Goal: Task Accomplishment & Management: Use online tool/utility

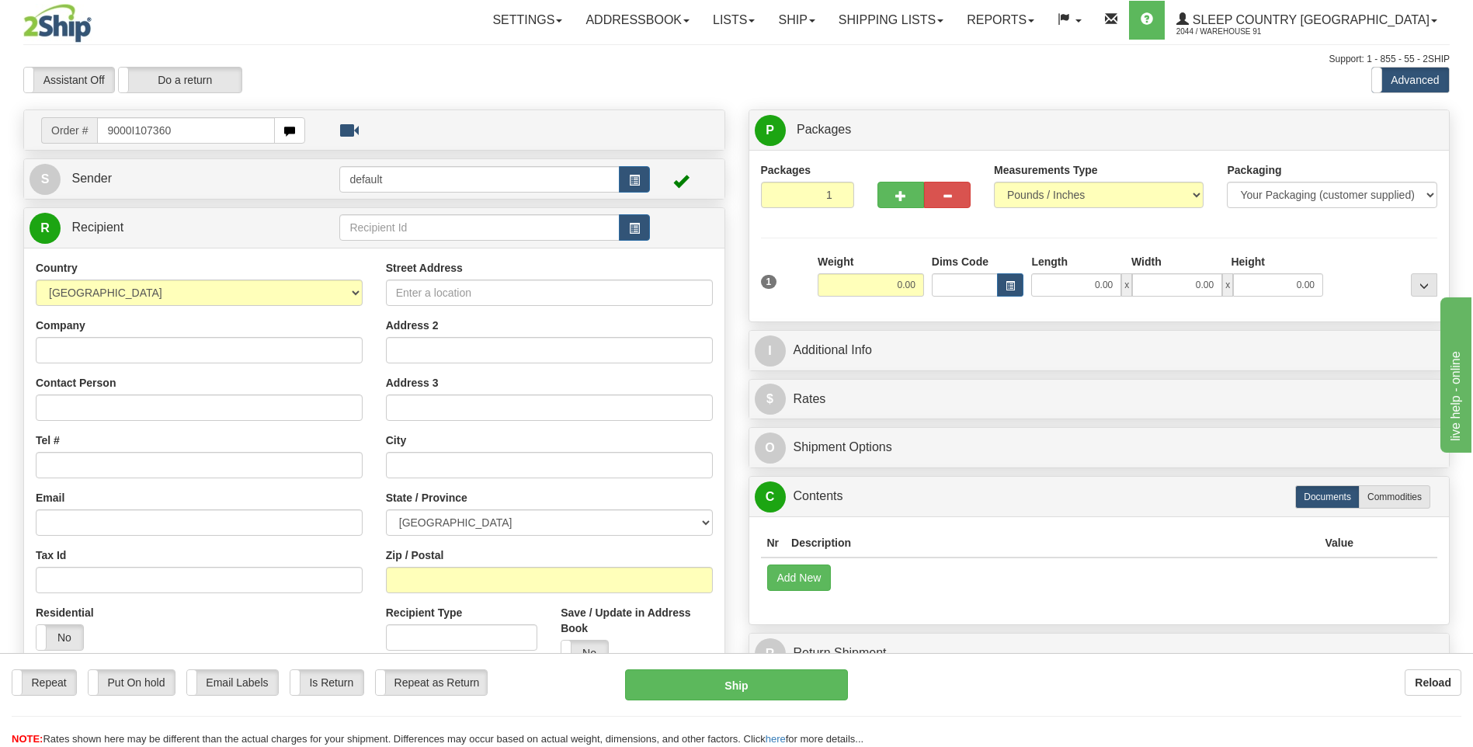
type input "9000I107360"
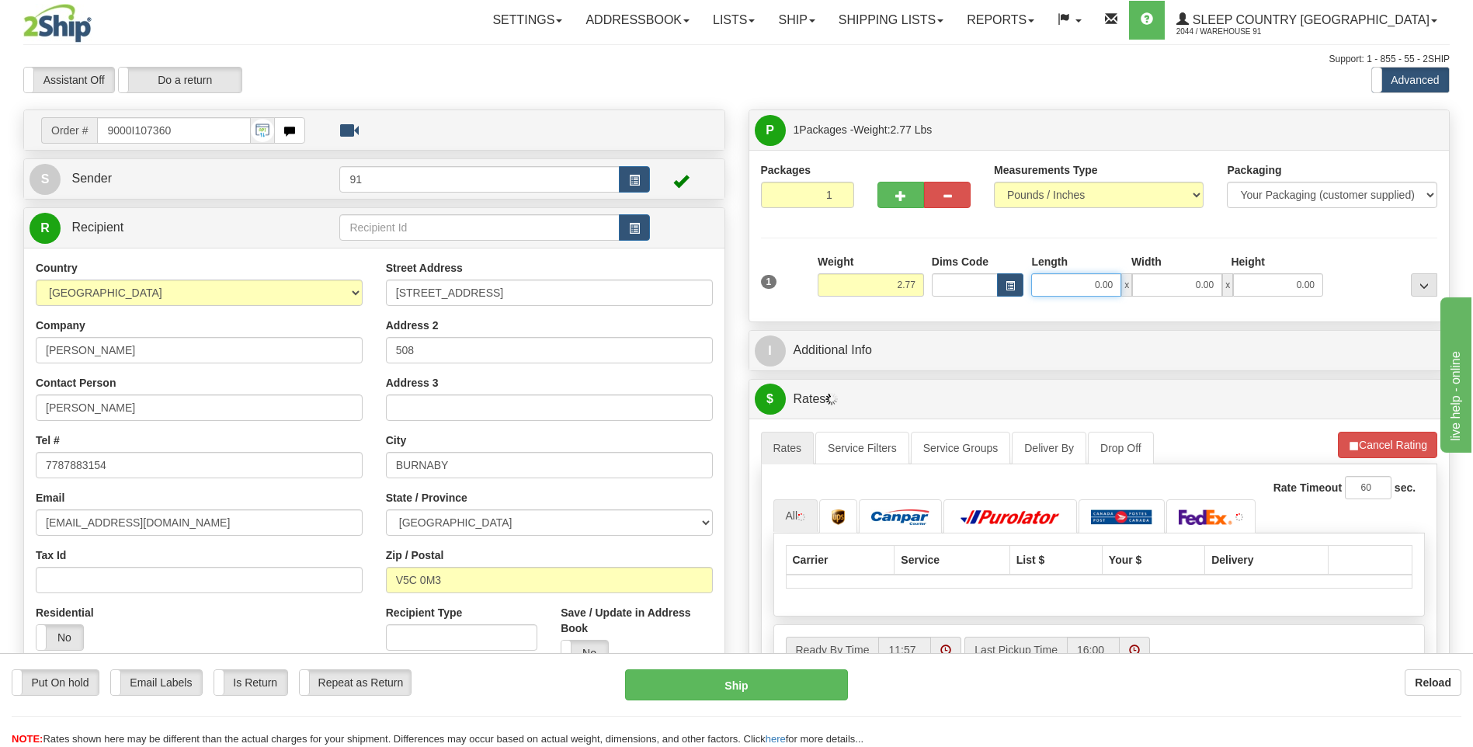
click at [1103, 283] on input "0.00" at bounding box center [1076, 284] width 90 height 23
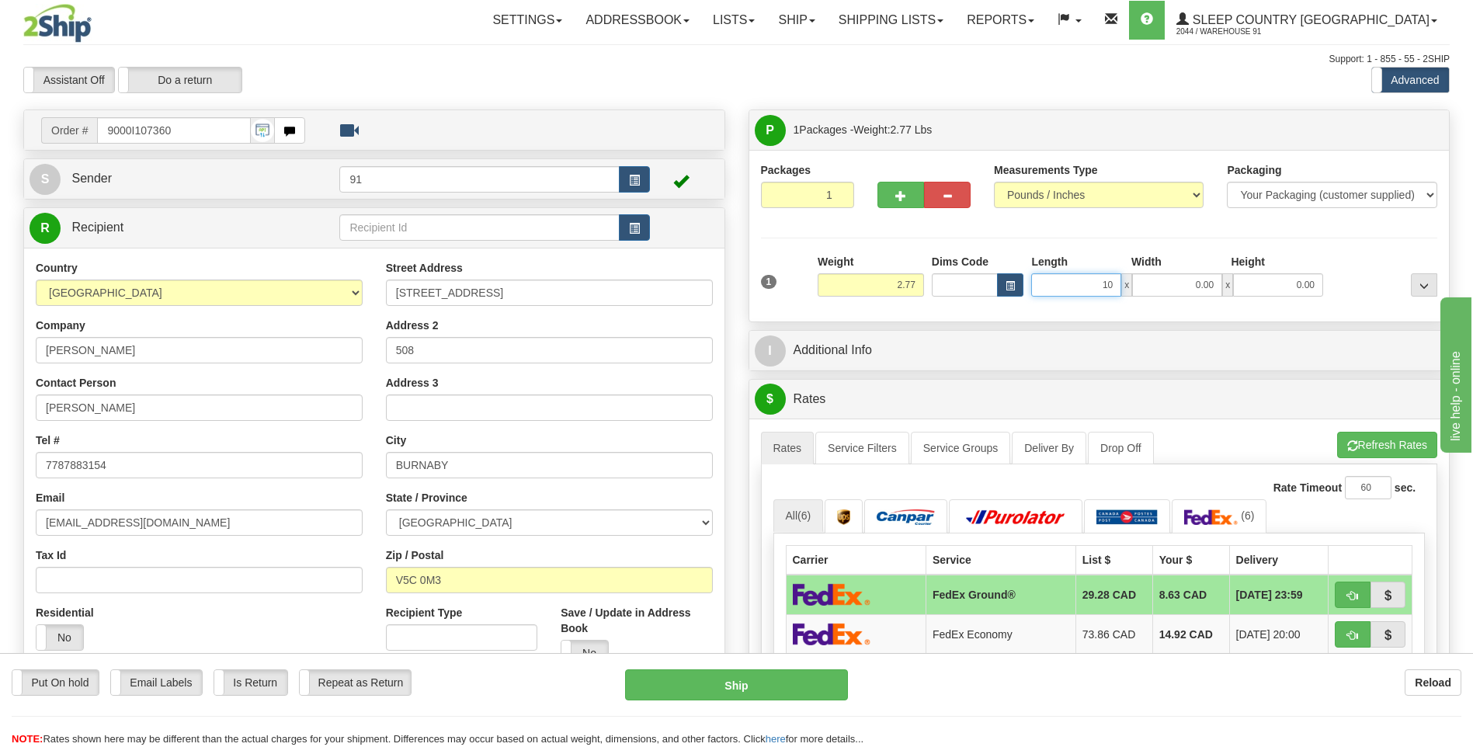
type input "10.00"
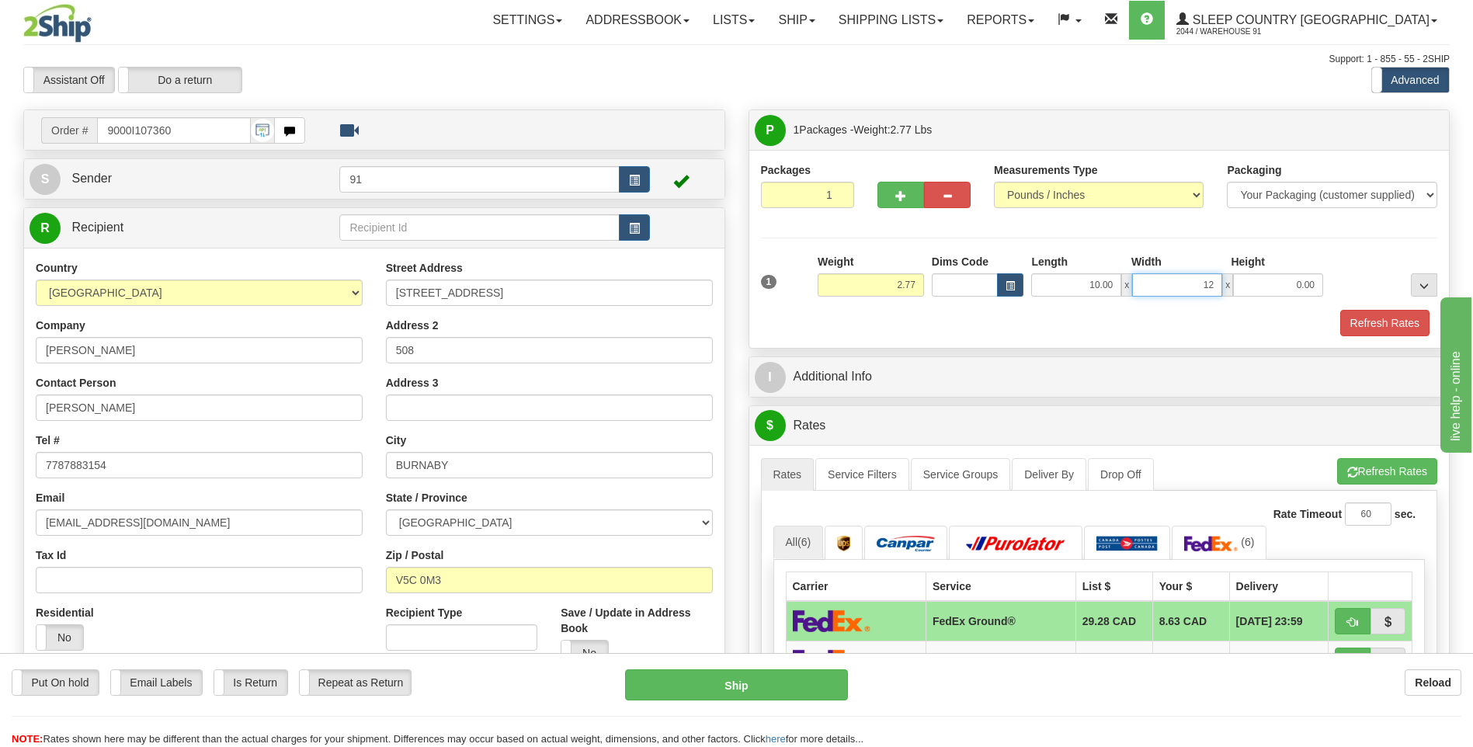
type input "12.00"
type input "10.00"
click at [1367, 332] on button "Refresh Rates" at bounding box center [1384, 323] width 89 height 26
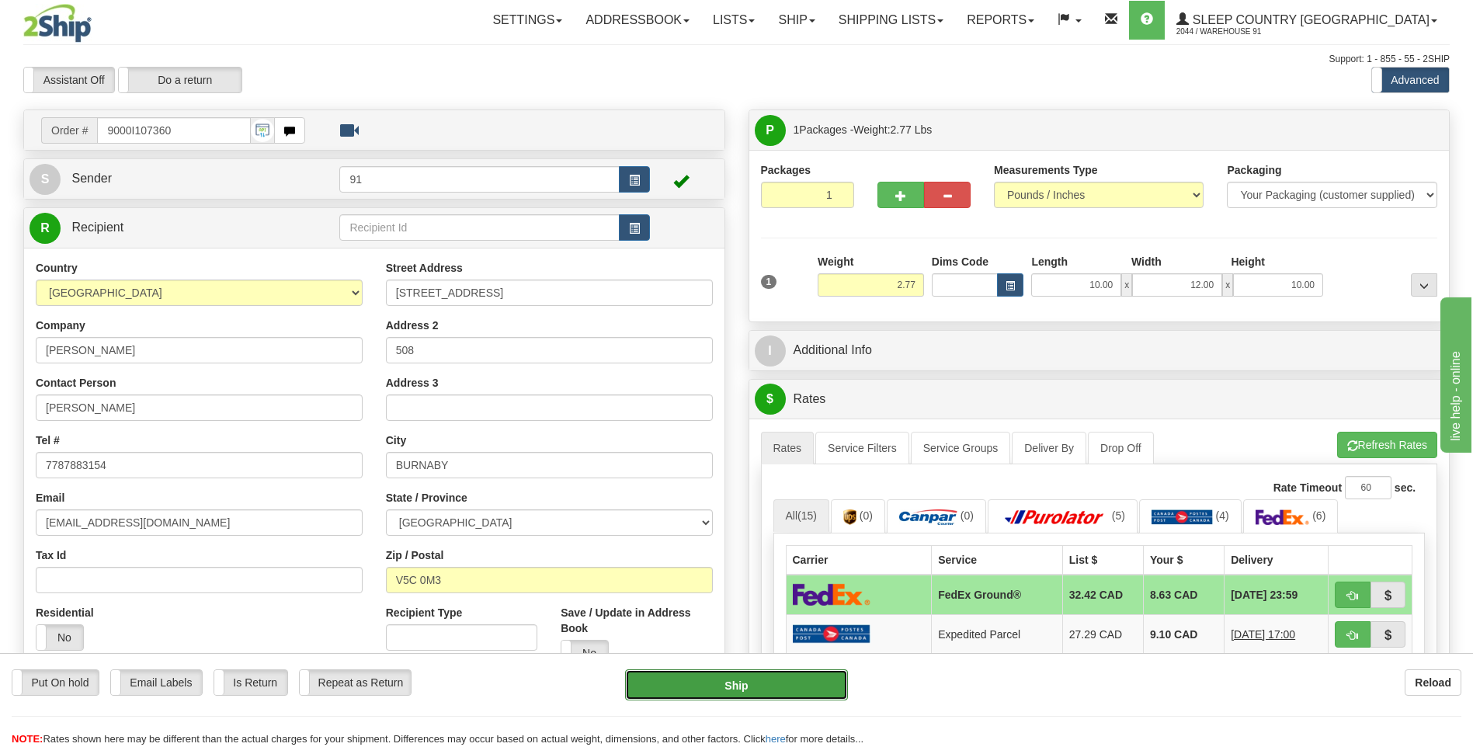
click at [742, 680] on button "Ship" at bounding box center [736, 684] width 222 height 31
type input "92"
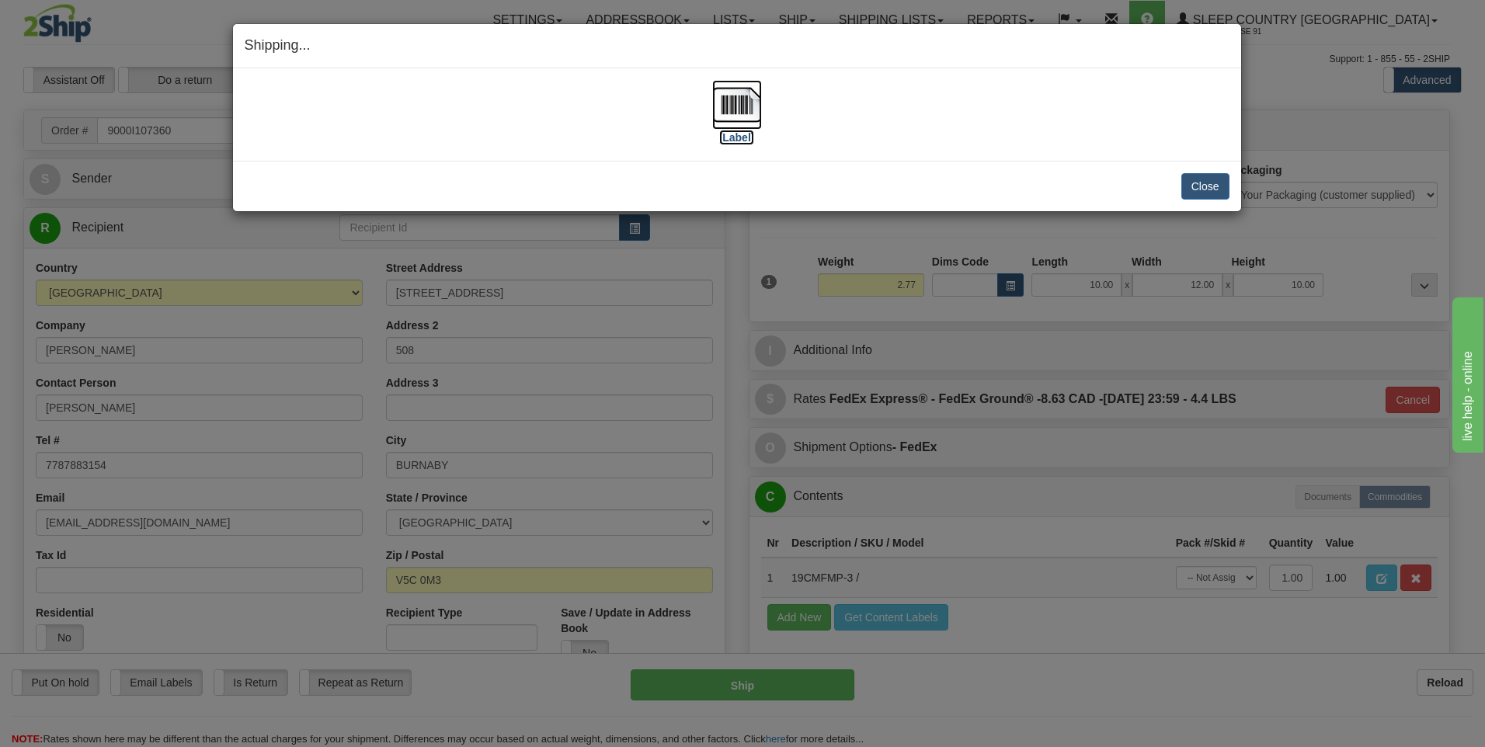
click at [743, 107] on img at bounding box center [737, 105] width 50 height 50
click at [1199, 187] on button "Close" at bounding box center [1205, 186] width 48 height 26
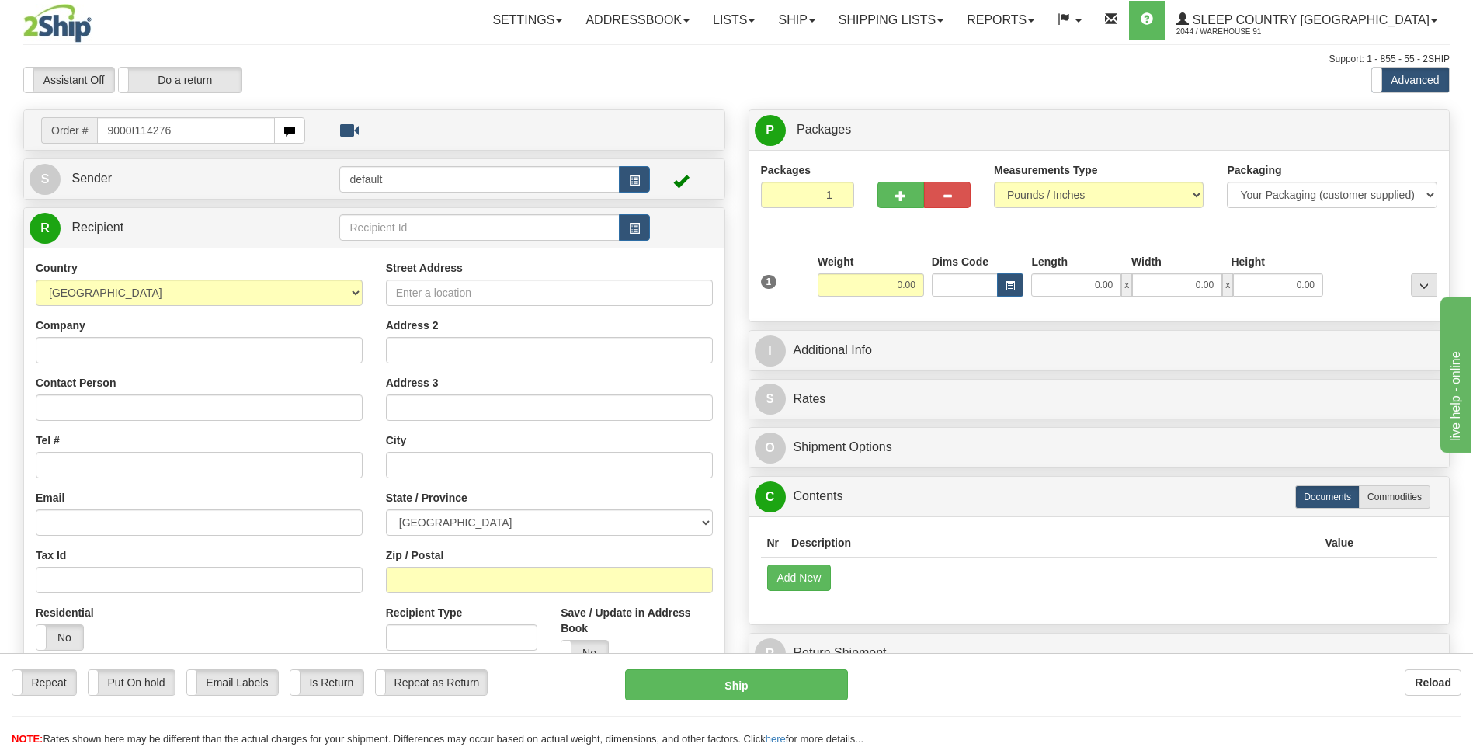
type input "9000I114276"
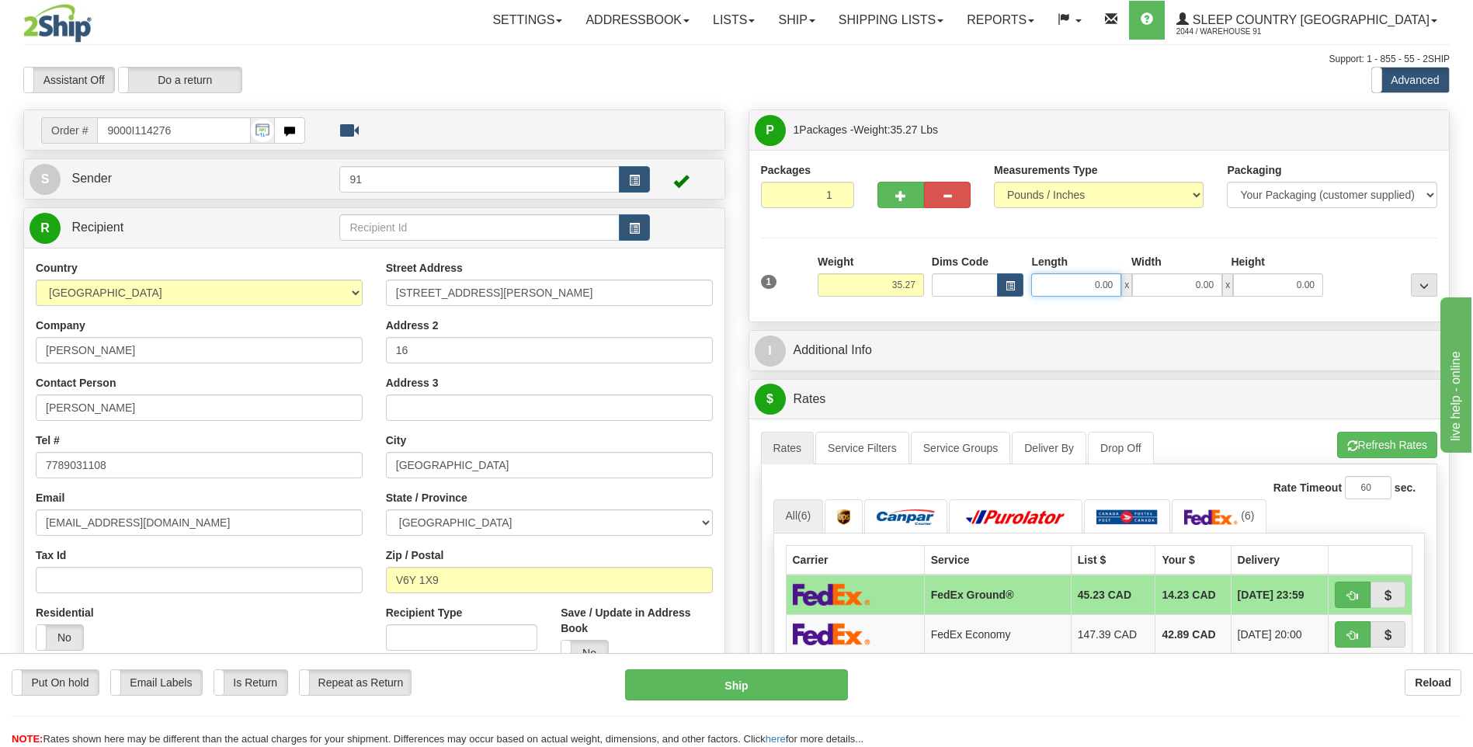
click at [1096, 282] on input "0.00" at bounding box center [1076, 284] width 90 height 23
type input "48.00"
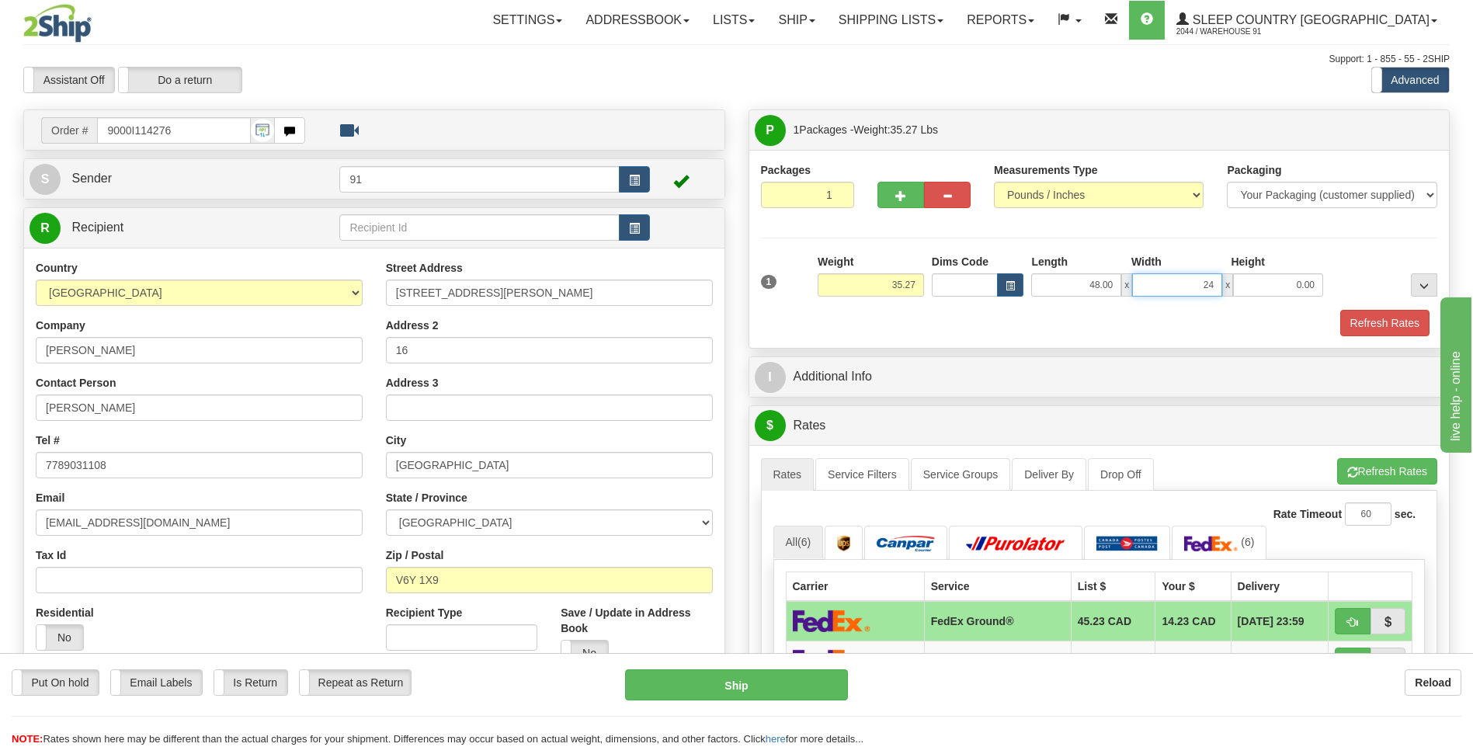
type input "24.00"
type input "1.00"
click at [1361, 320] on button "Refresh Rates" at bounding box center [1384, 323] width 89 height 26
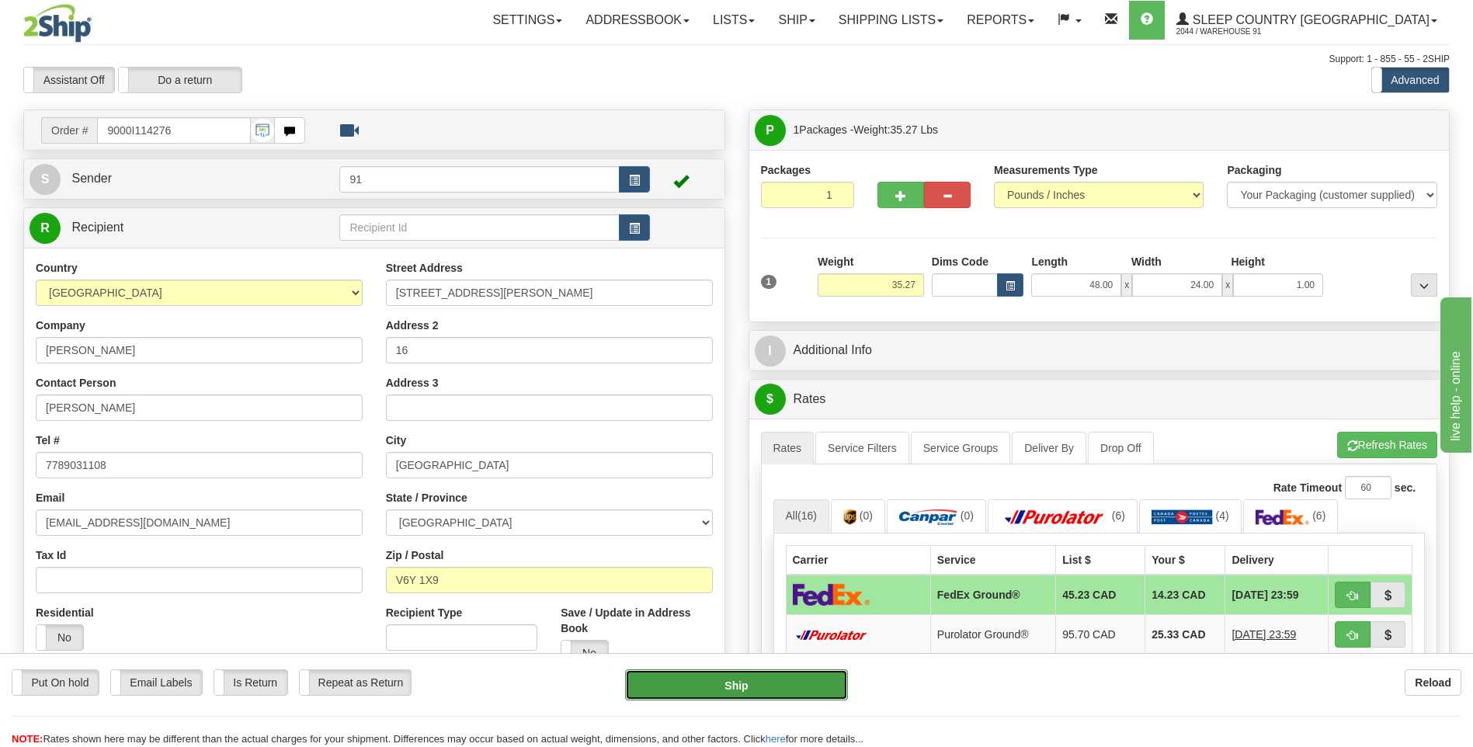
click at [738, 686] on button "Ship" at bounding box center [736, 684] width 222 height 31
type input "92"
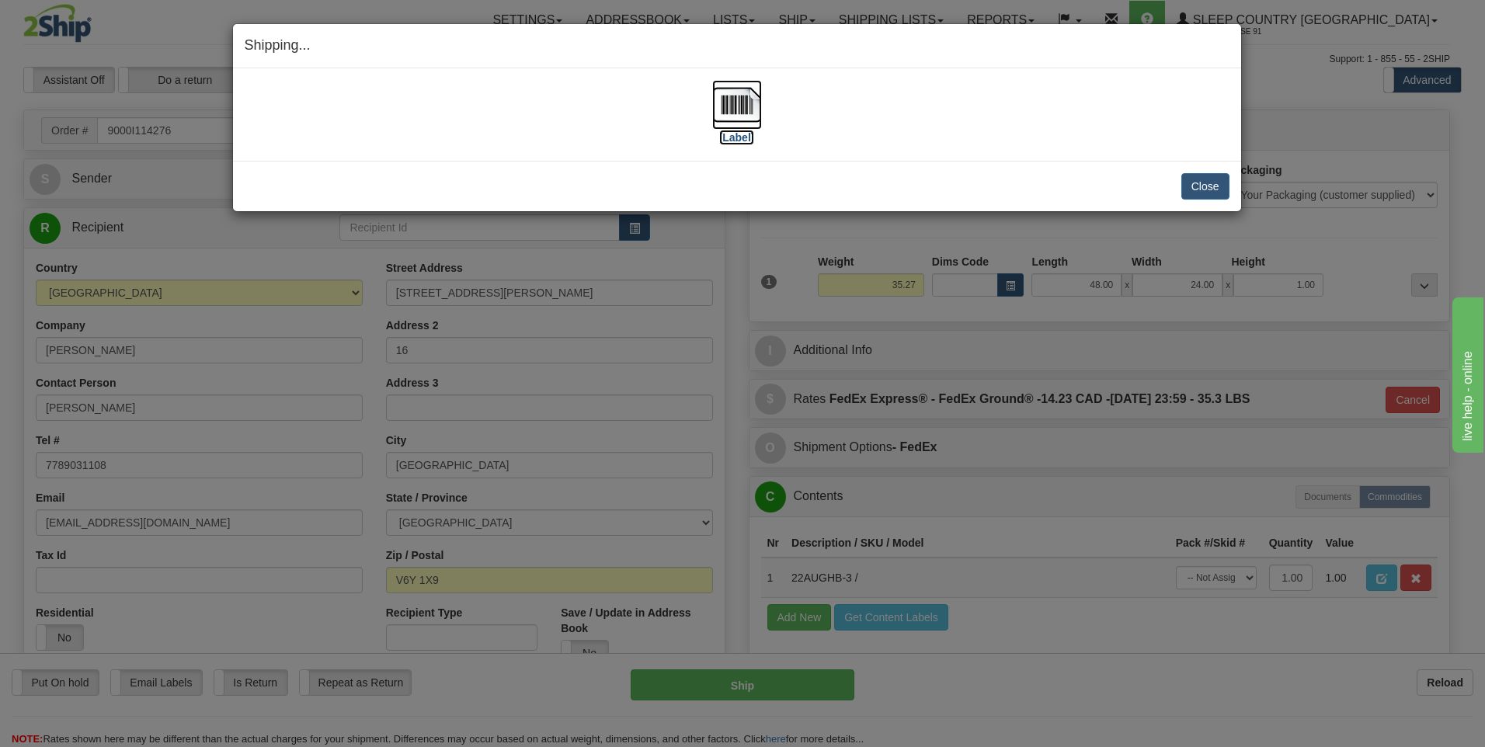
click at [736, 107] on img at bounding box center [737, 105] width 50 height 50
click at [1207, 183] on button "Close" at bounding box center [1205, 186] width 48 height 26
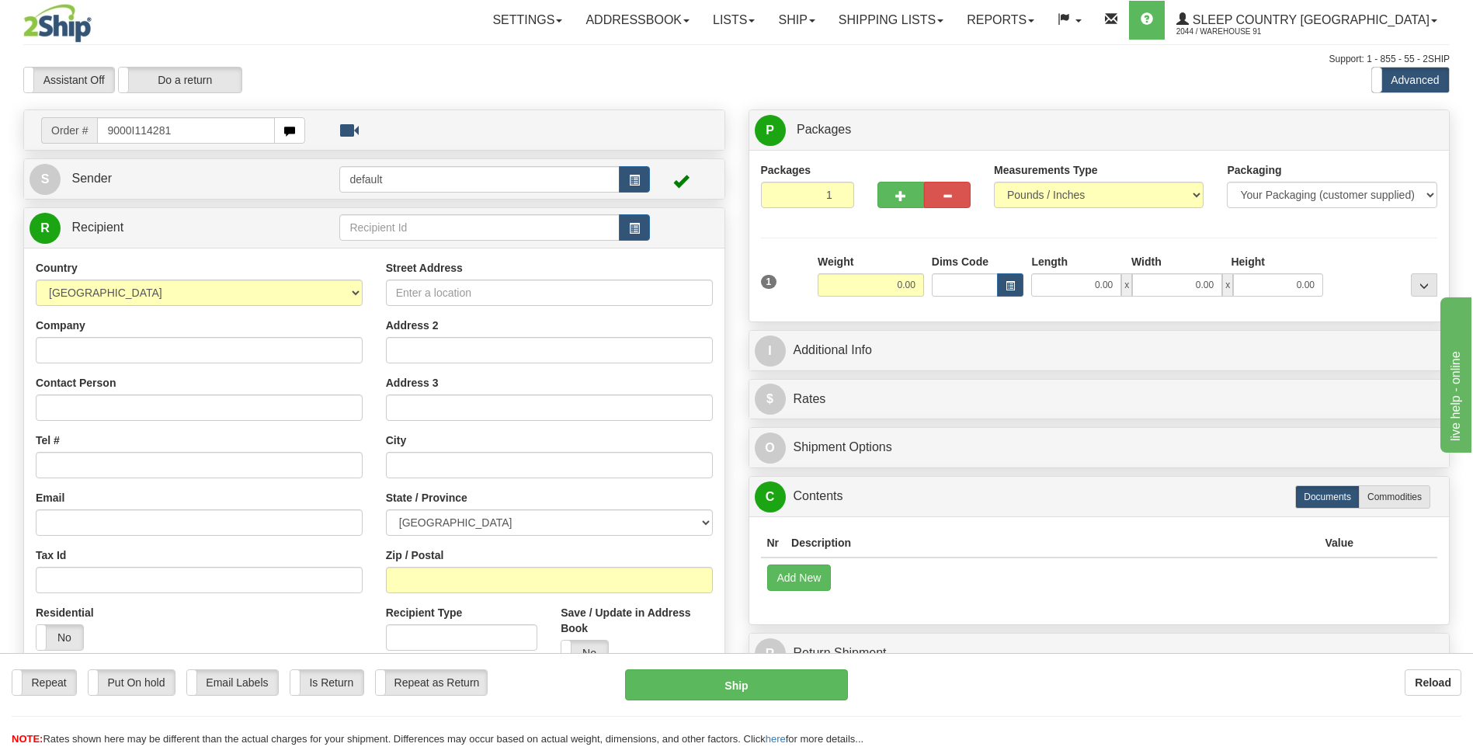
type input "9000I114281"
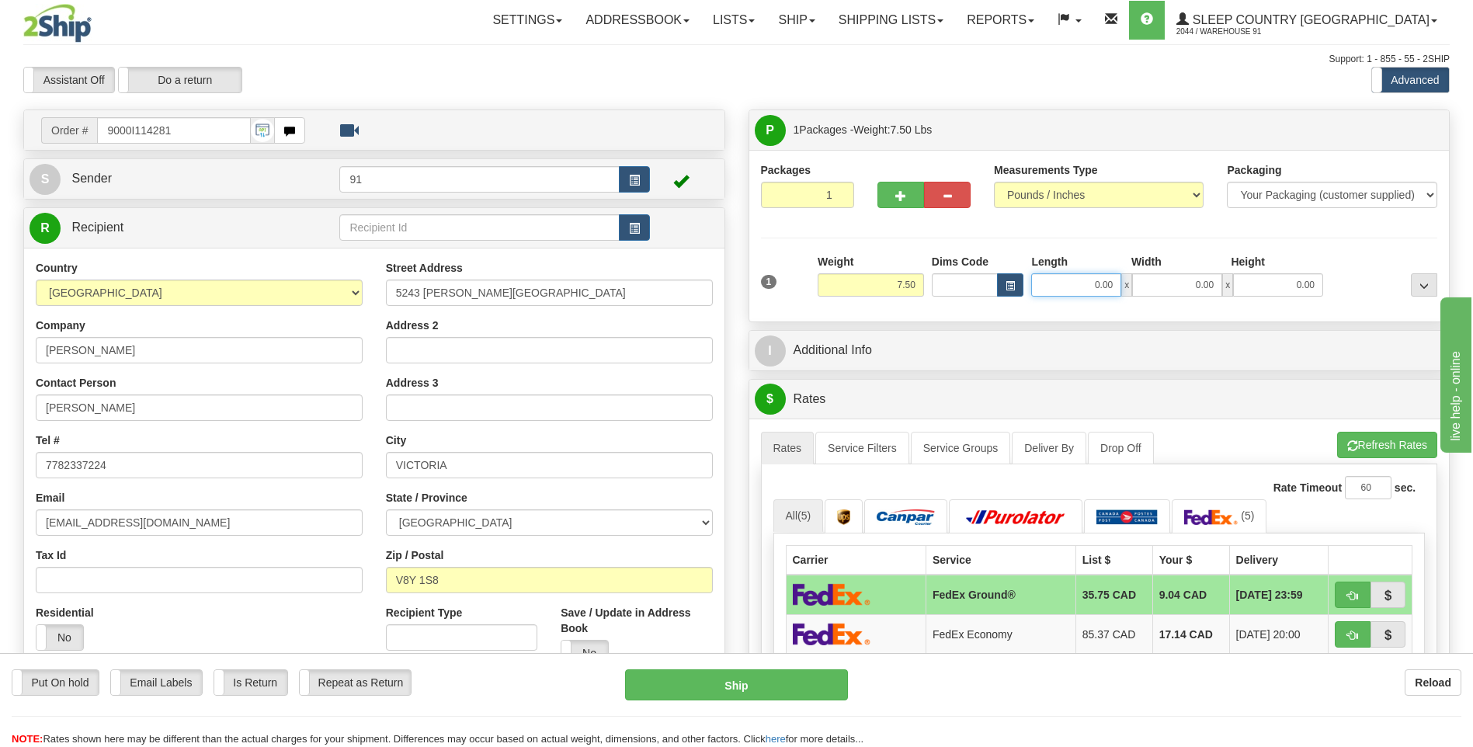
click at [1099, 276] on input "0.00" at bounding box center [1076, 284] width 90 height 23
type input "13.00"
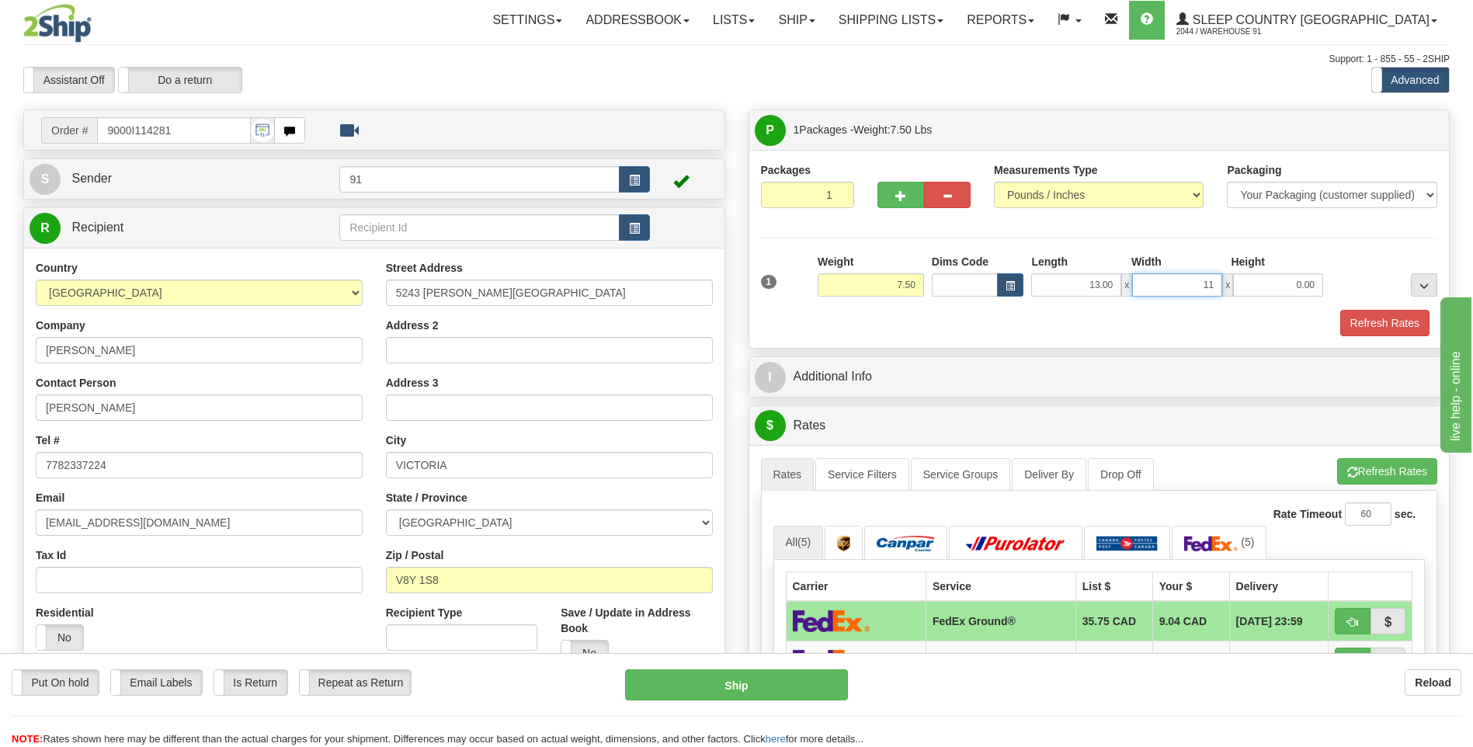
type input "11.00"
type input "4.00"
click at [1384, 321] on button "Refresh Rates" at bounding box center [1384, 323] width 89 height 26
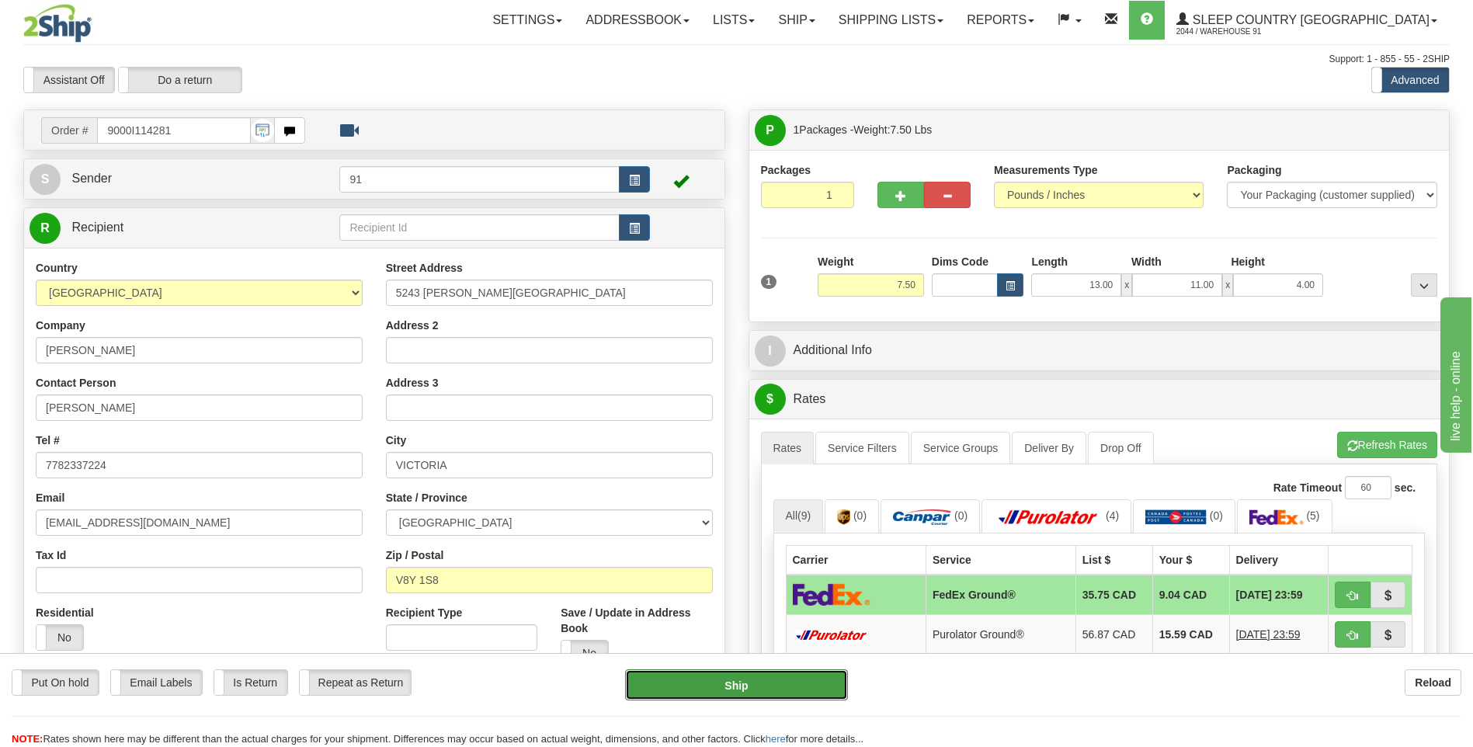
click at [741, 682] on button "Ship" at bounding box center [736, 684] width 222 height 31
type input "92"
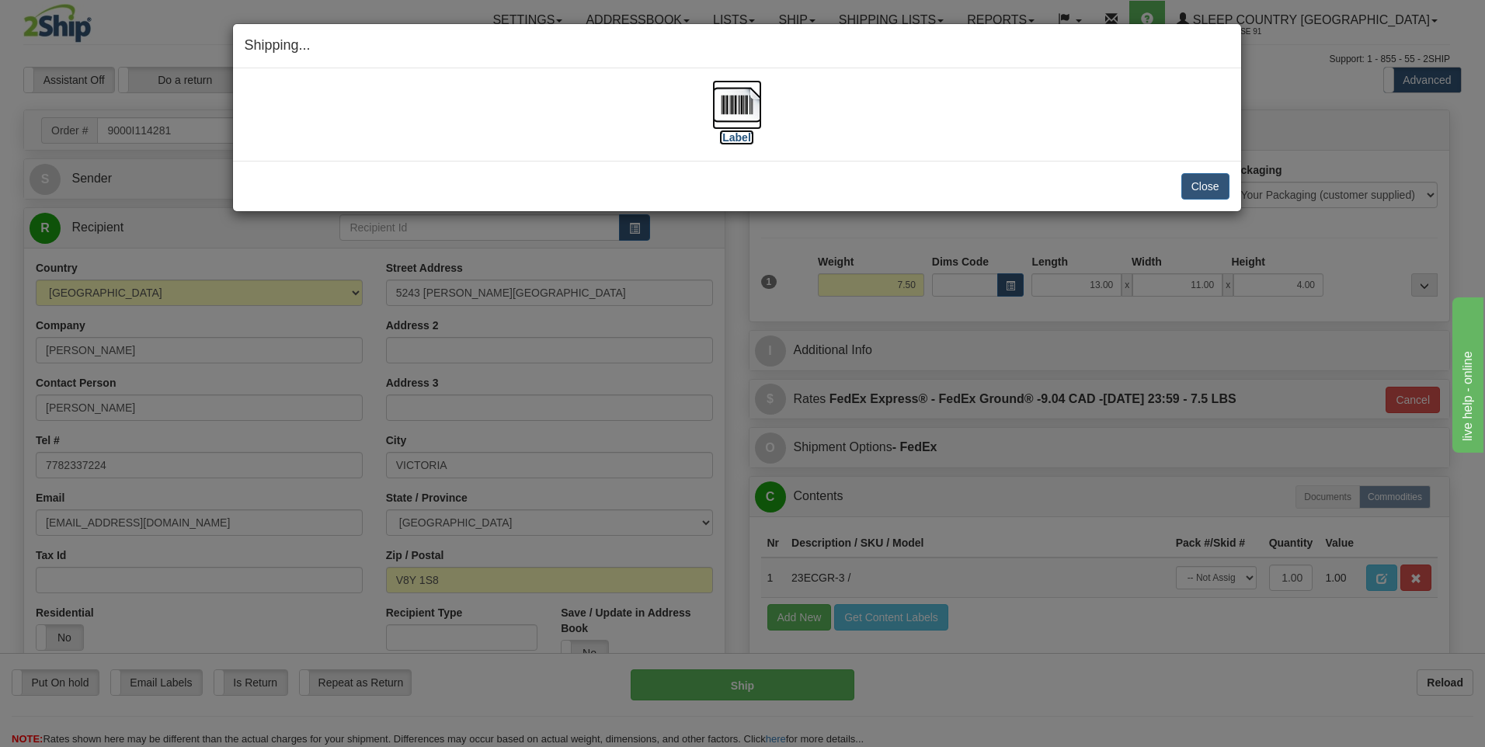
click at [745, 102] on img at bounding box center [737, 105] width 50 height 50
click at [1210, 189] on button "Close" at bounding box center [1205, 186] width 48 height 26
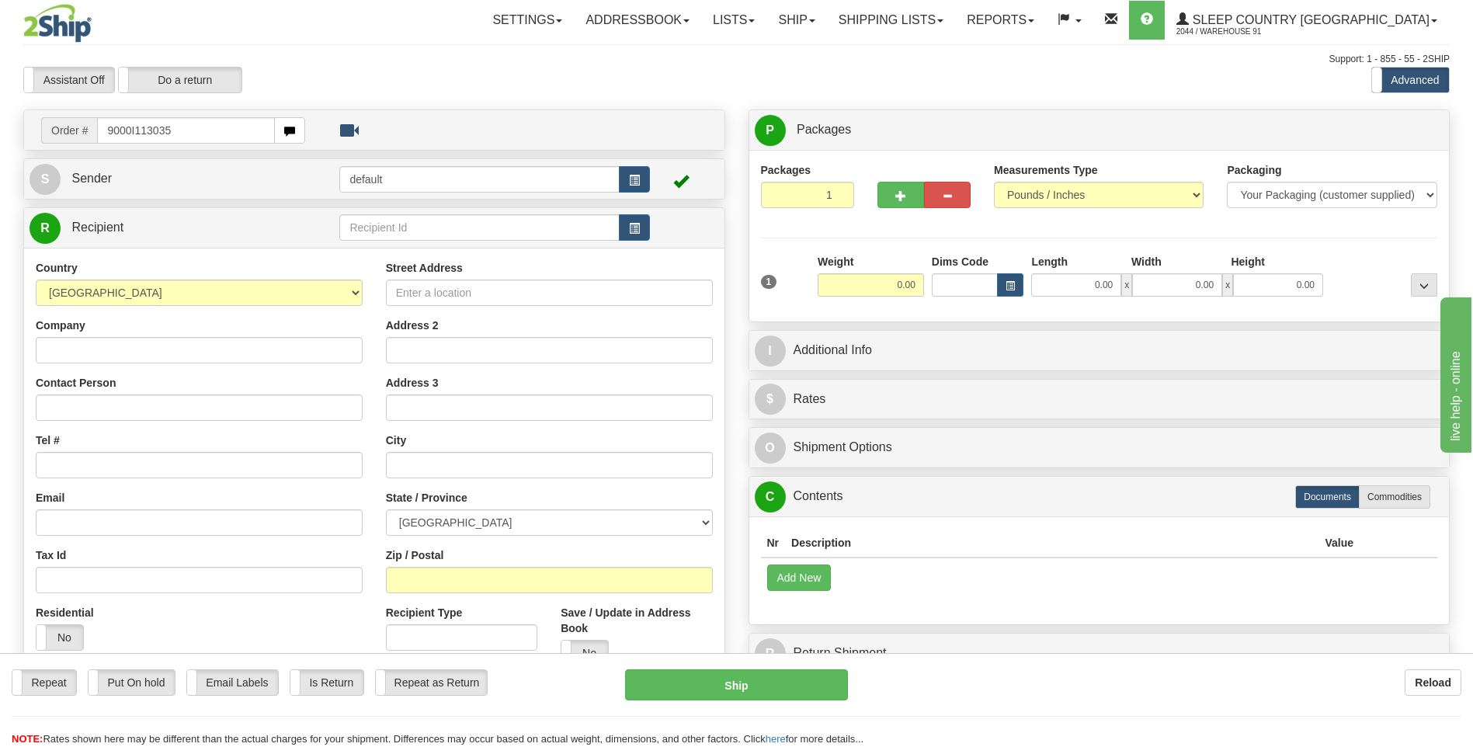
type input "9000I113035"
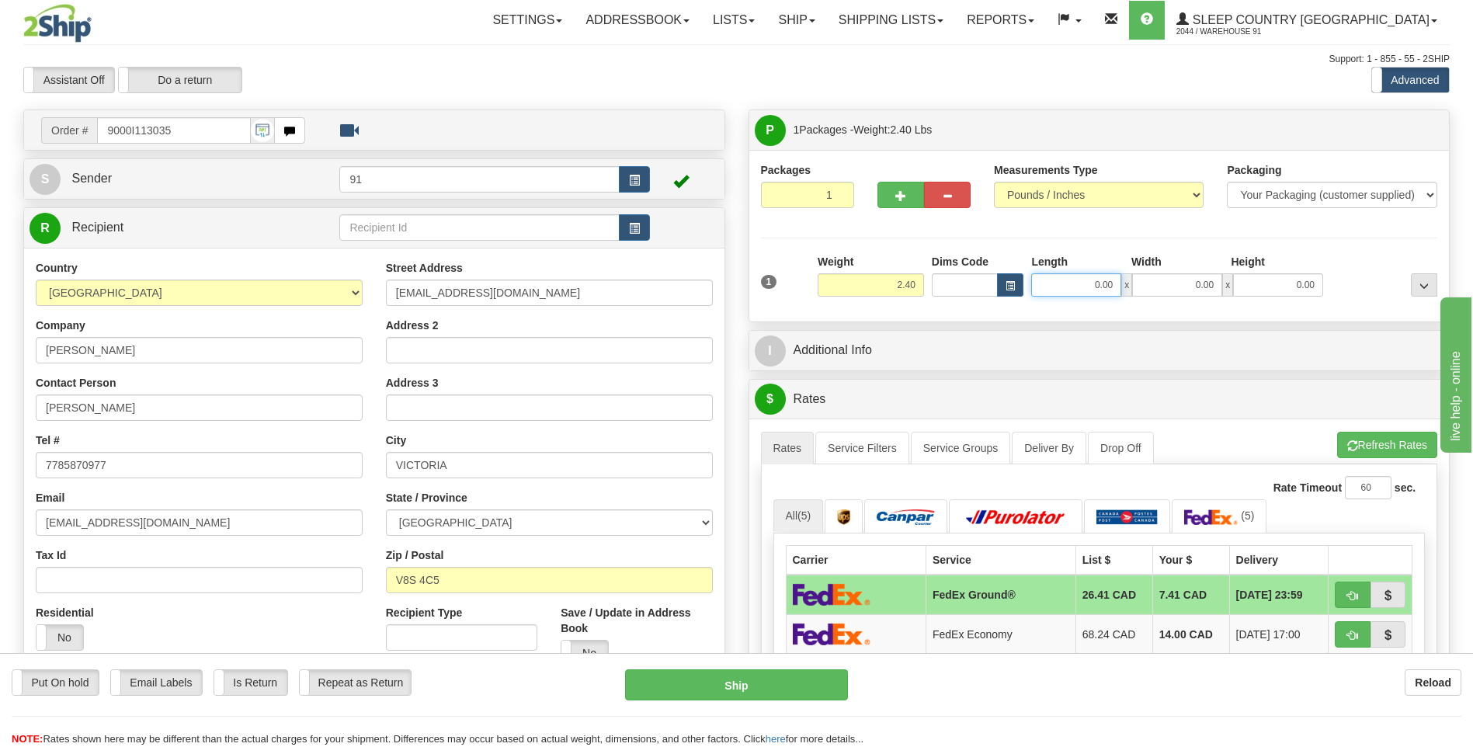
click at [1102, 280] on input "0.00" at bounding box center [1076, 284] width 90 height 23
type input "13.00"
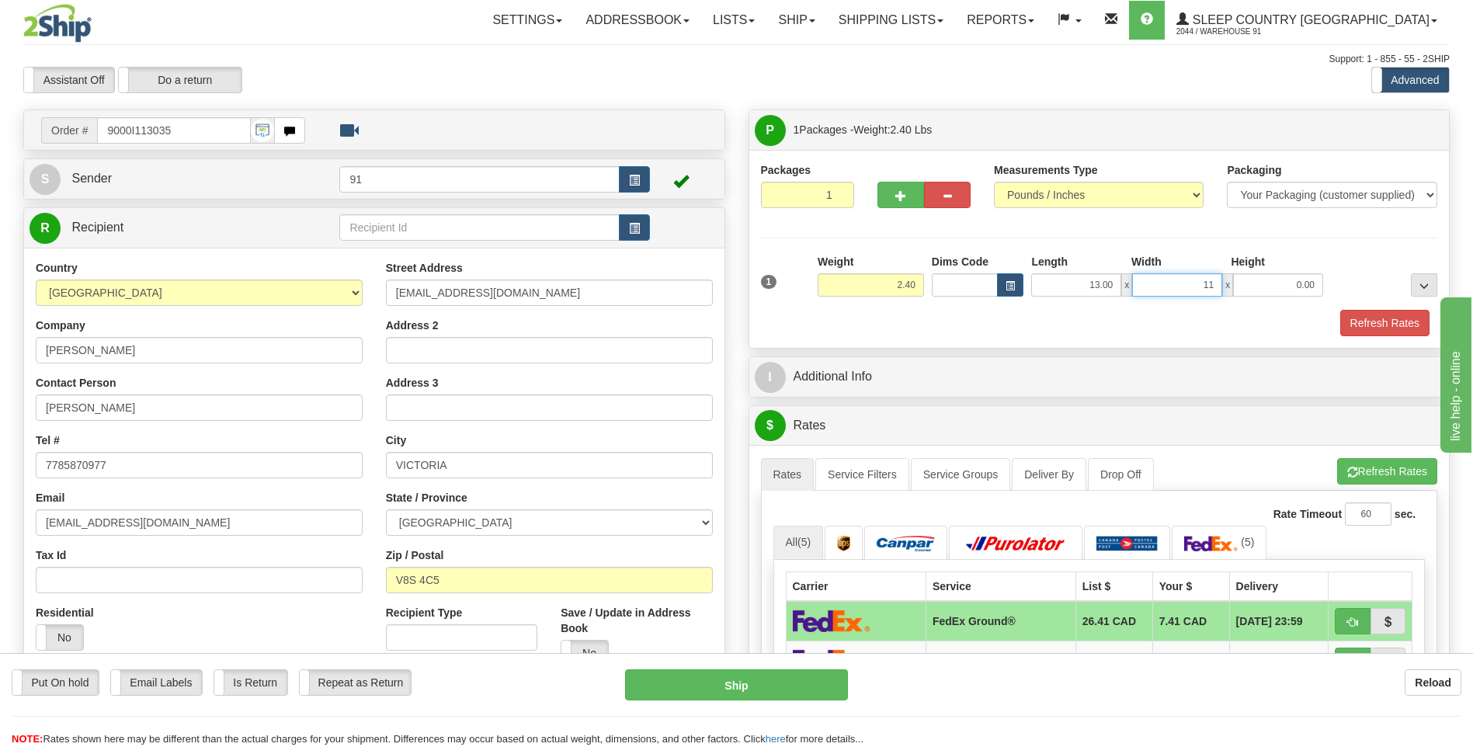
type input "11.00"
type input "8.00"
click at [1386, 316] on button "Refresh Rates" at bounding box center [1384, 323] width 89 height 26
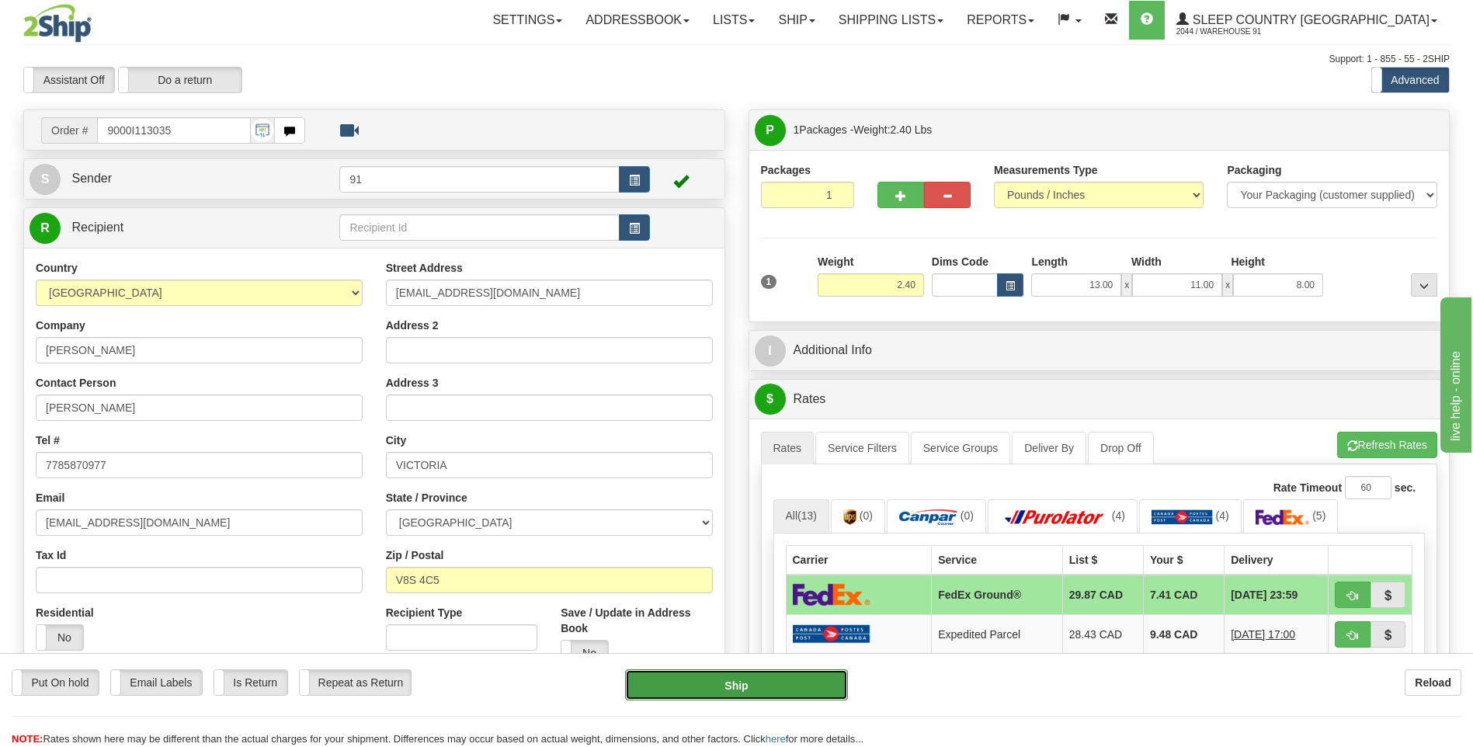
click at [738, 686] on button "Ship" at bounding box center [736, 684] width 222 height 31
type input "92"
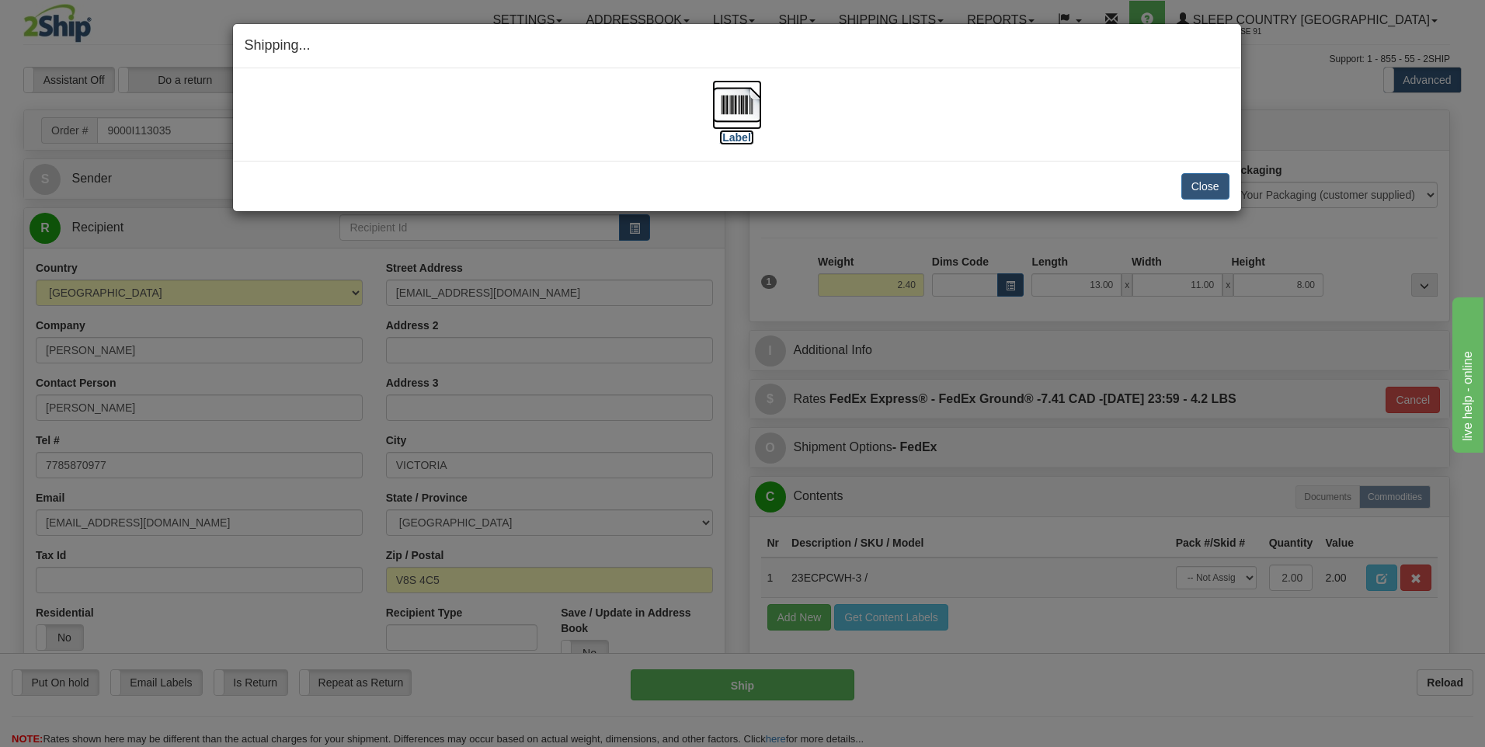
click at [745, 93] on img at bounding box center [737, 105] width 50 height 50
click at [1224, 187] on button "Close" at bounding box center [1205, 186] width 48 height 26
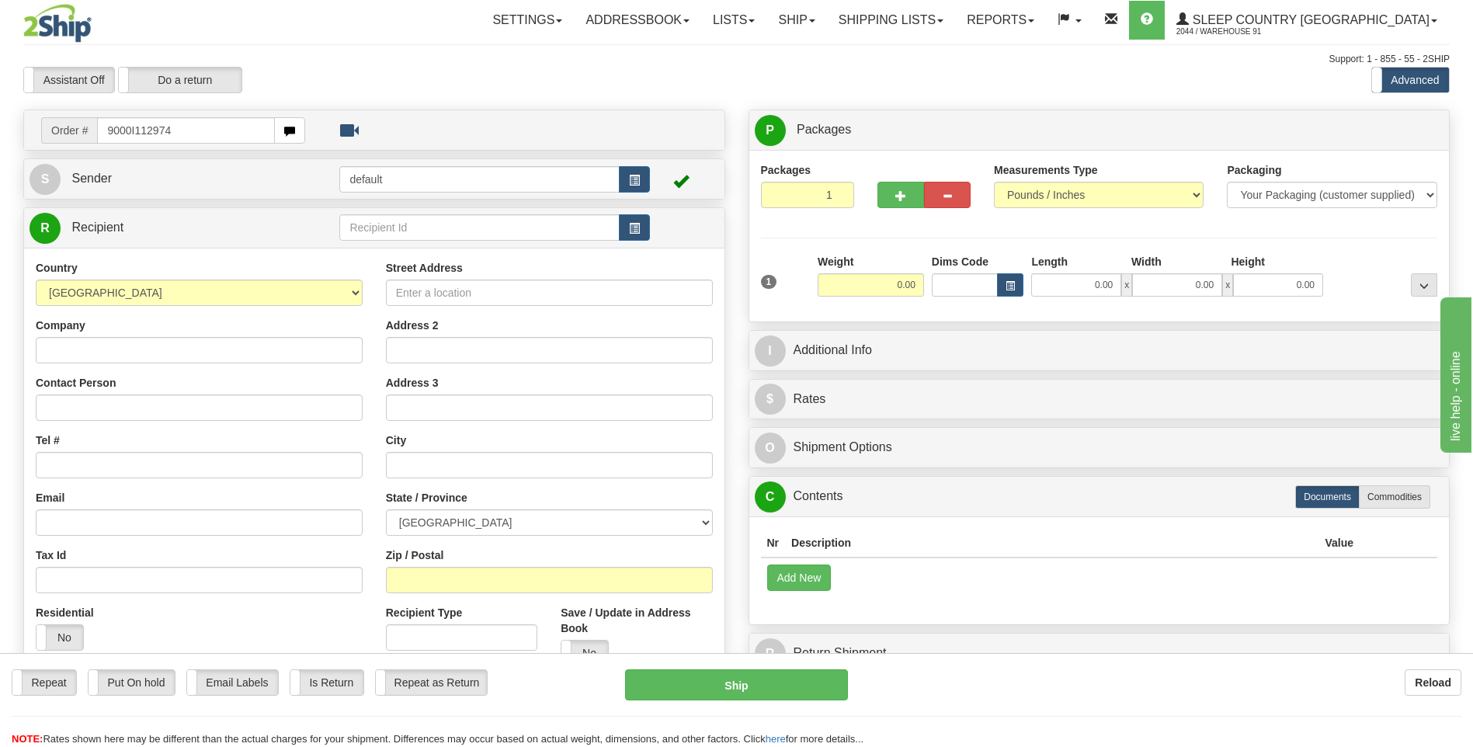
type input "9000I112974"
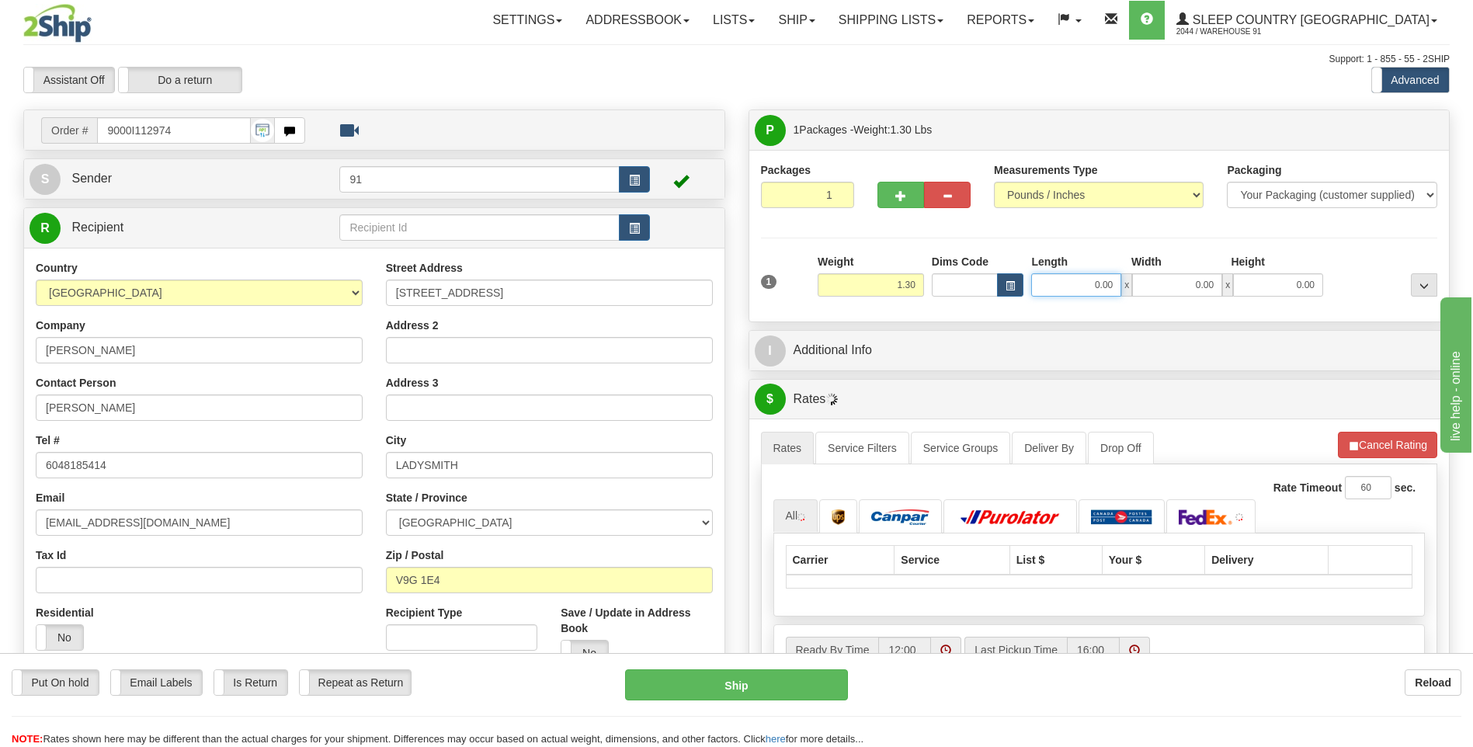
click at [1095, 276] on input "0.00" at bounding box center [1076, 284] width 90 height 23
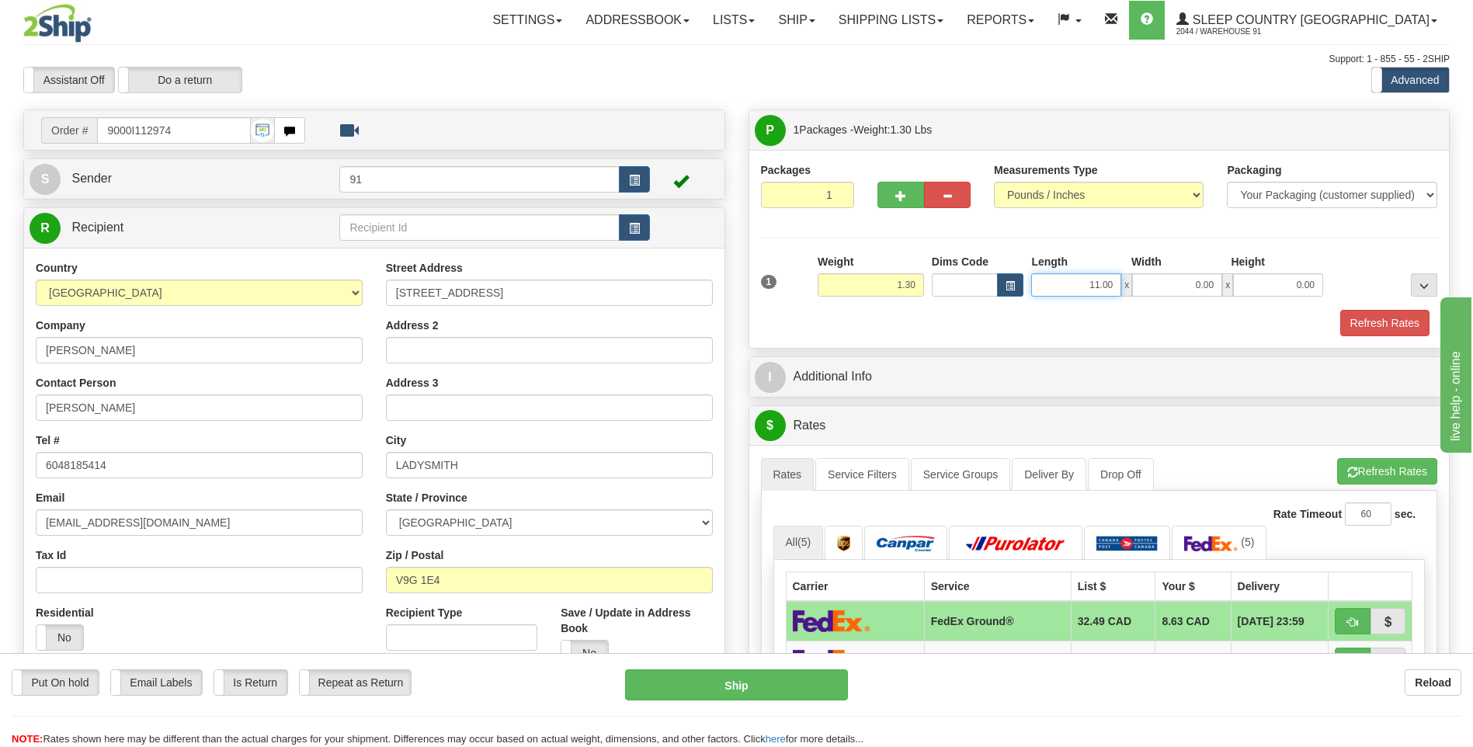
drag, startPoint x: 1110, startPoint y: 284, endPoint x: 1073, endPoint y: 280, distance: 36.7
click at [1073, 280] on input "11.00" at bounding box center [1076, 284] width 90 height 23
type input "0"
click at [1112, 282] on input "0" at bounding box center [1076, 284] width 90 height 23
type input "9.00"
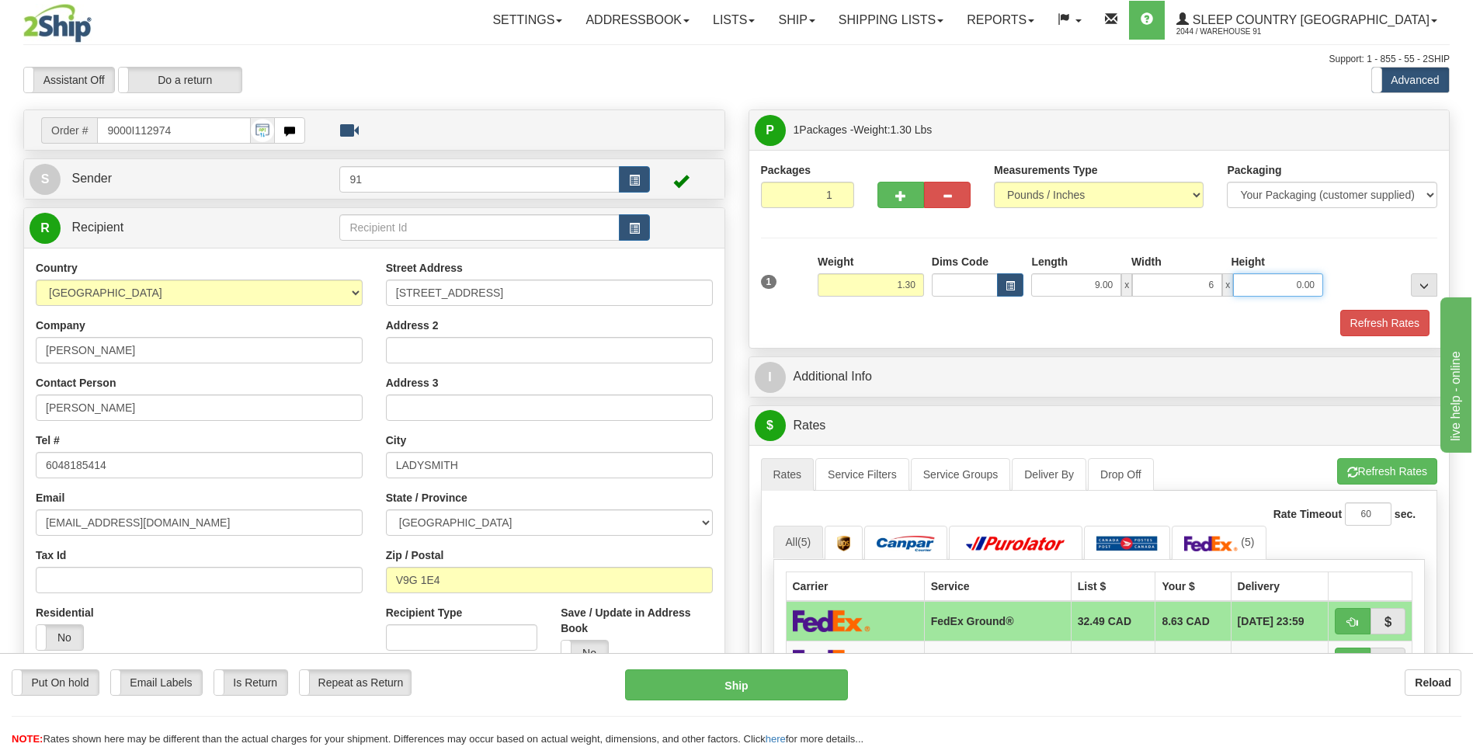
type input "6.00"
type input "1.00"
click at [1369, 326] on button "Refresh Rates" at bounding box center [1384, 323] width 89 height 26
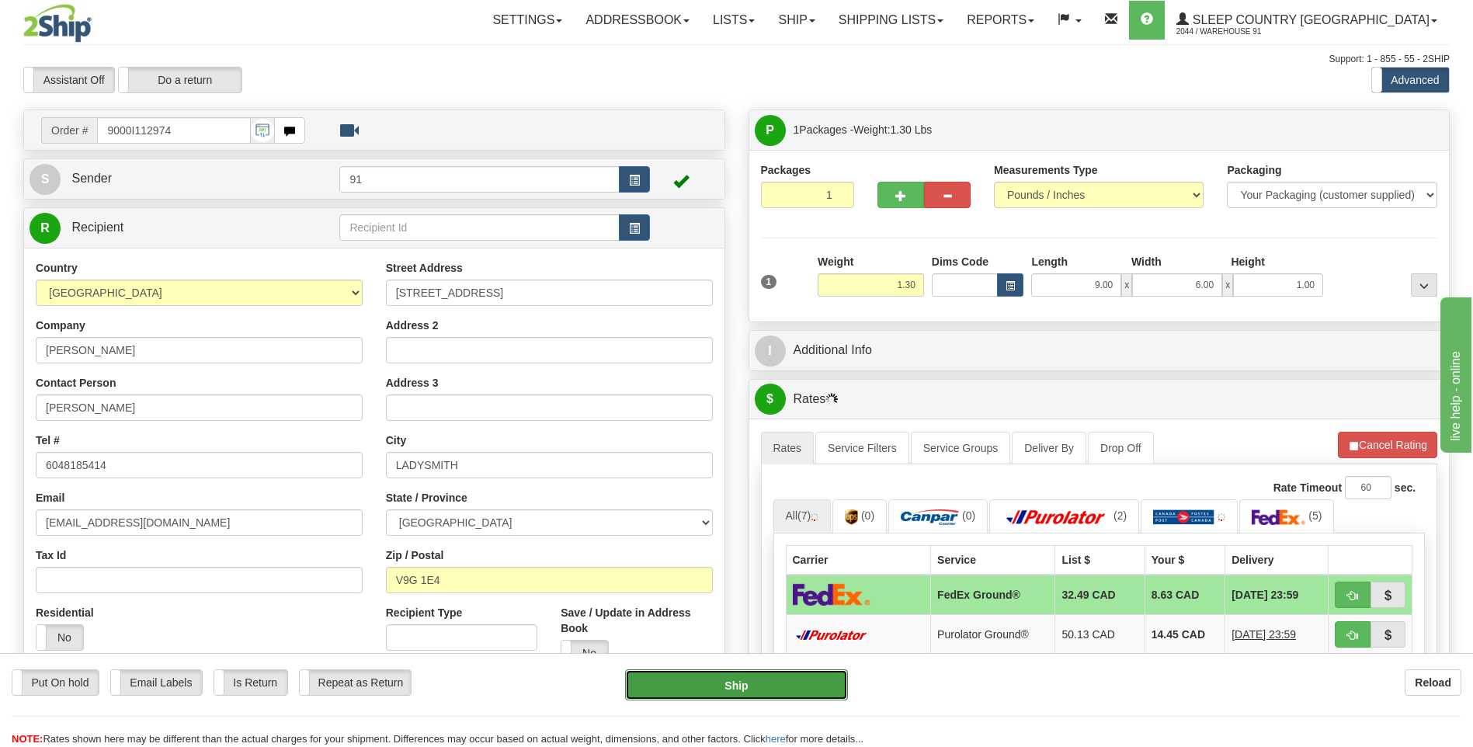
click at [738, 679] on button "Ship" at bounding box center [736, 684] width 222 height 31
type input "92"
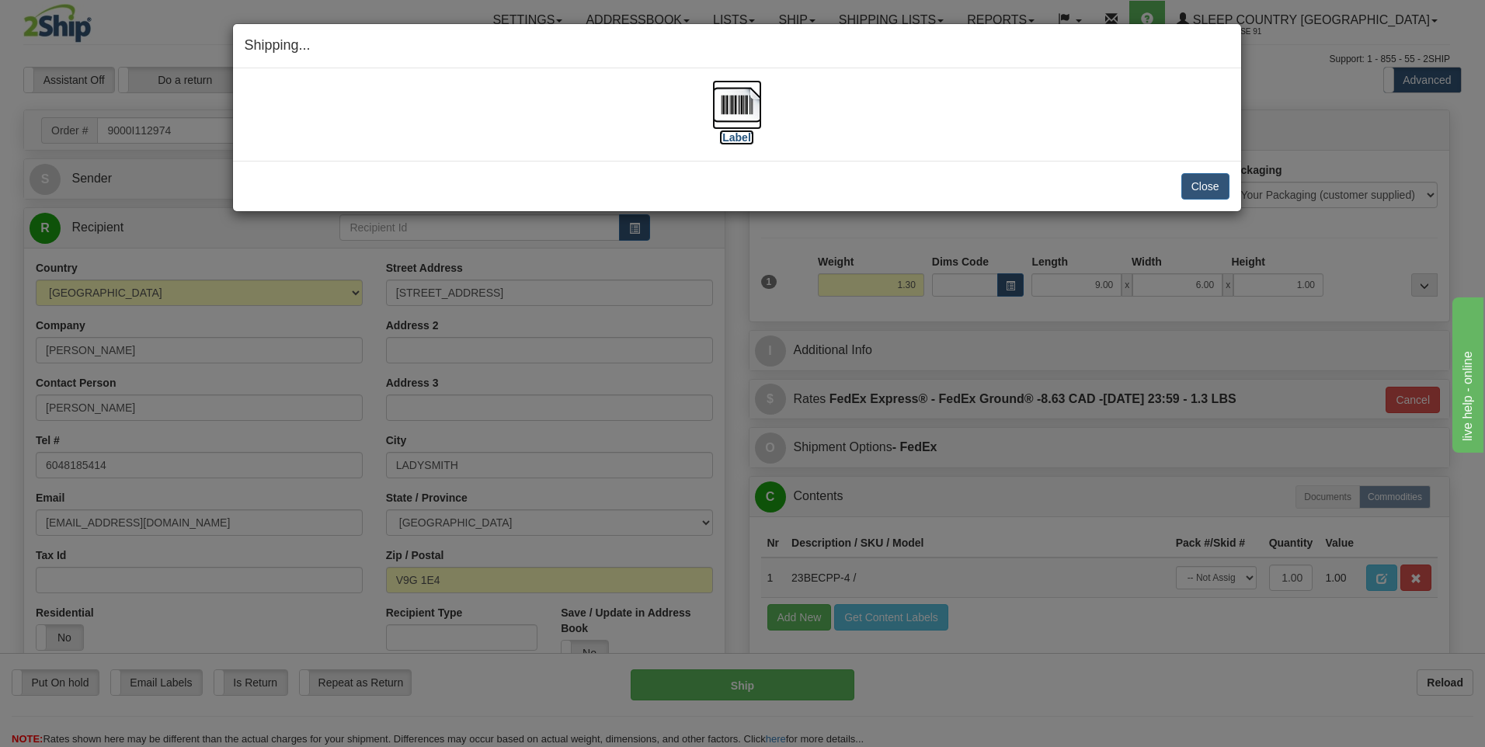
click at [739, 96] on img at bounding box center [737, 105] width 50 height 50
click at [1198, 188] on button "Close" at bounding box center [1205, 186] width 48 height 26
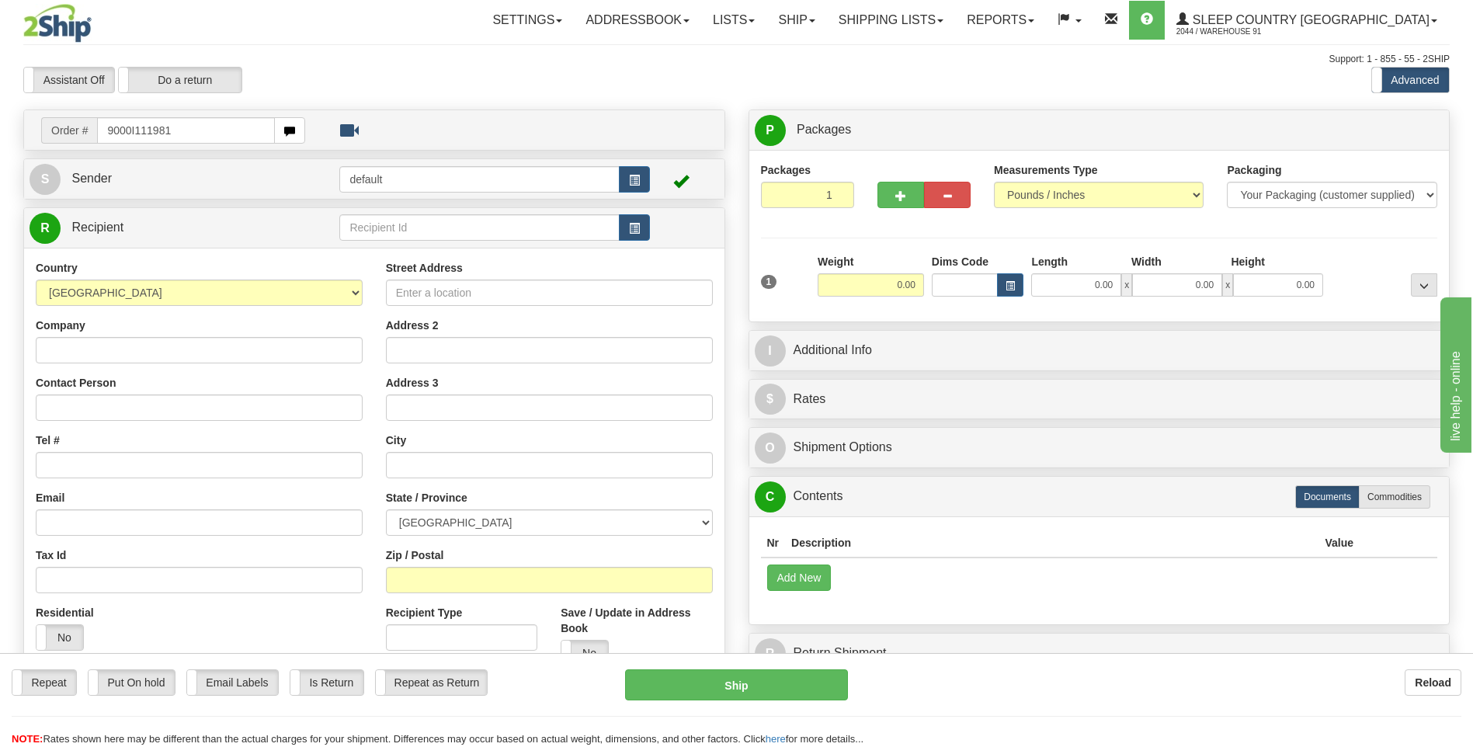
type input "9000I111981"
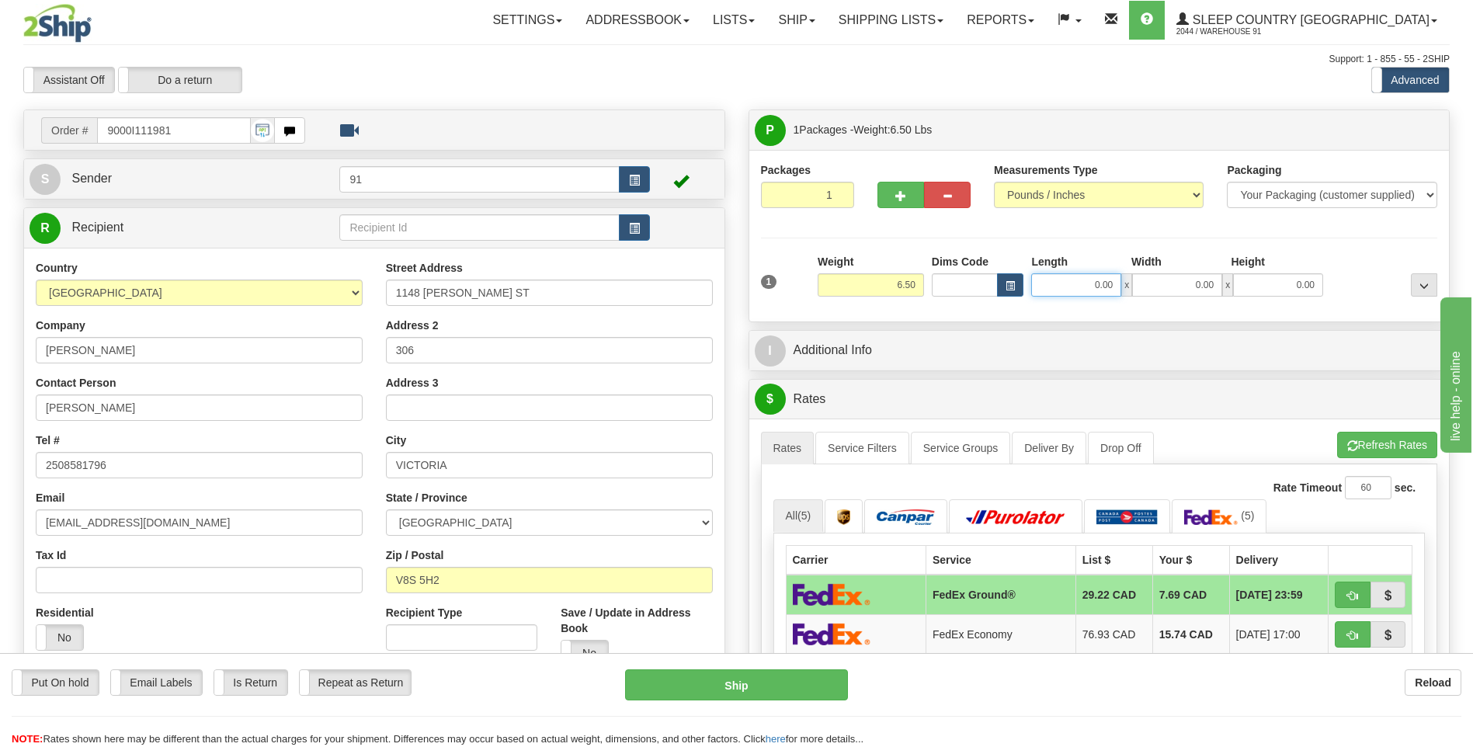
click at [1102, 283] on input "0.00" at bounding box center [1076, 284] width 90 height 23
type input "18.00"
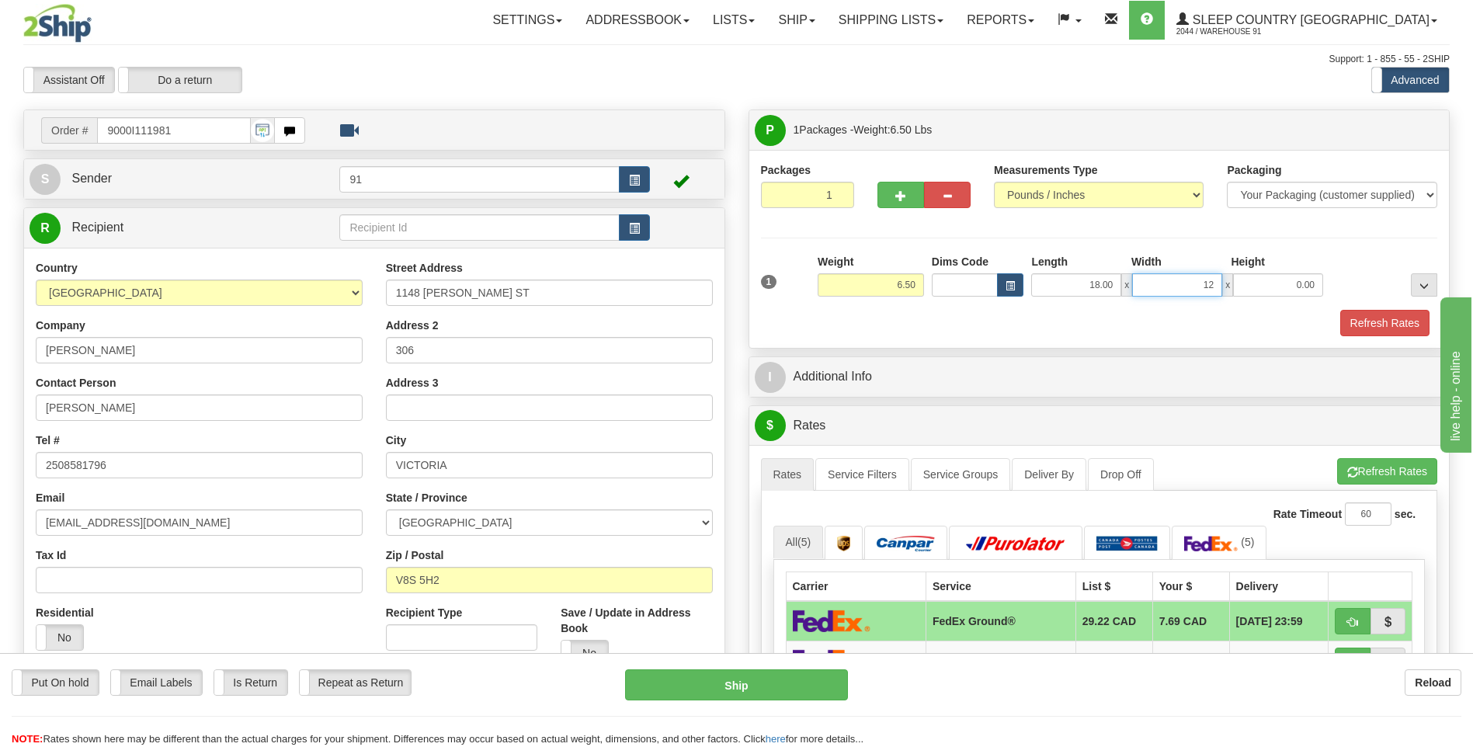
type input "12.00"
click at [1376, 319] on button "Refresh Rates" at bounding box center [1384, 323] width 89 height 26
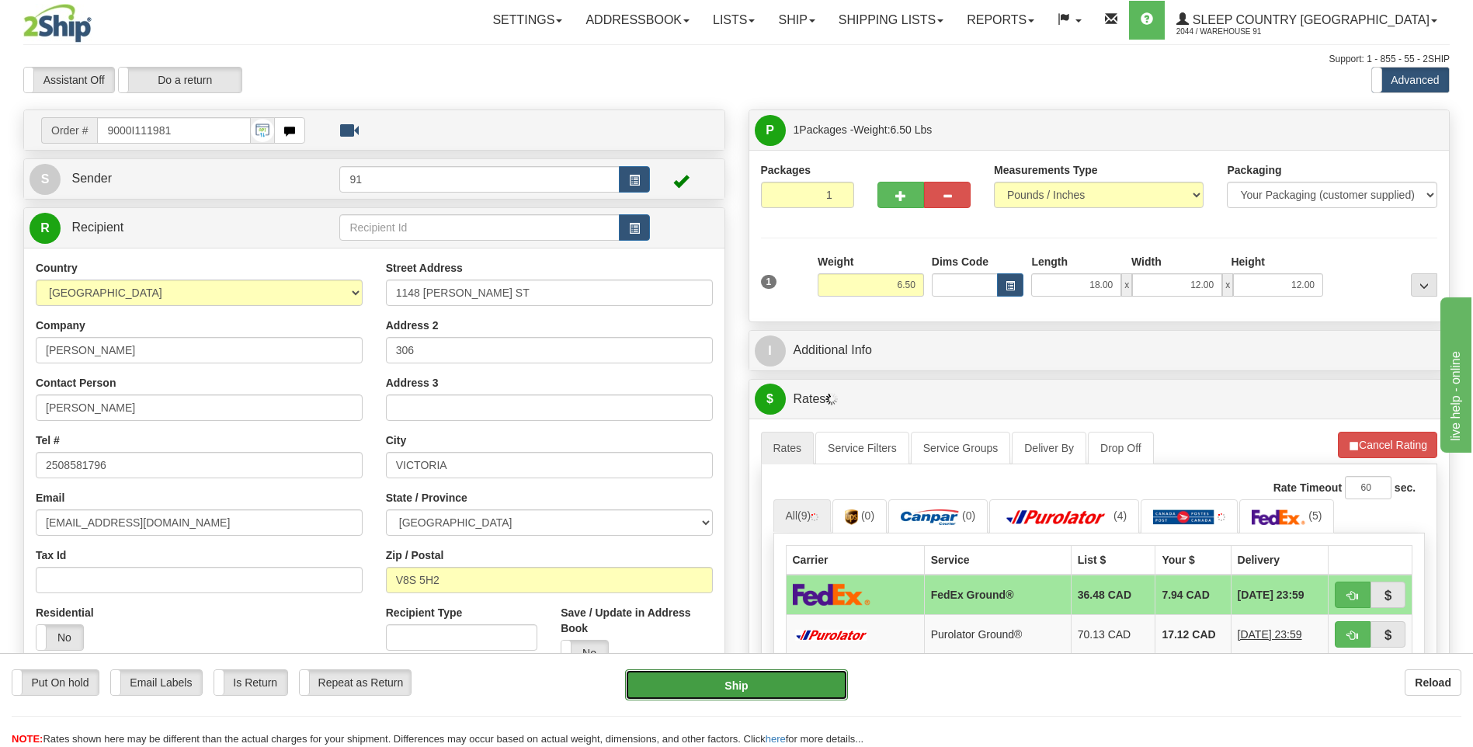
click at [771, 682] on button "Ship" at bounding box center [736, 684] width 222 height 31
type input "92"
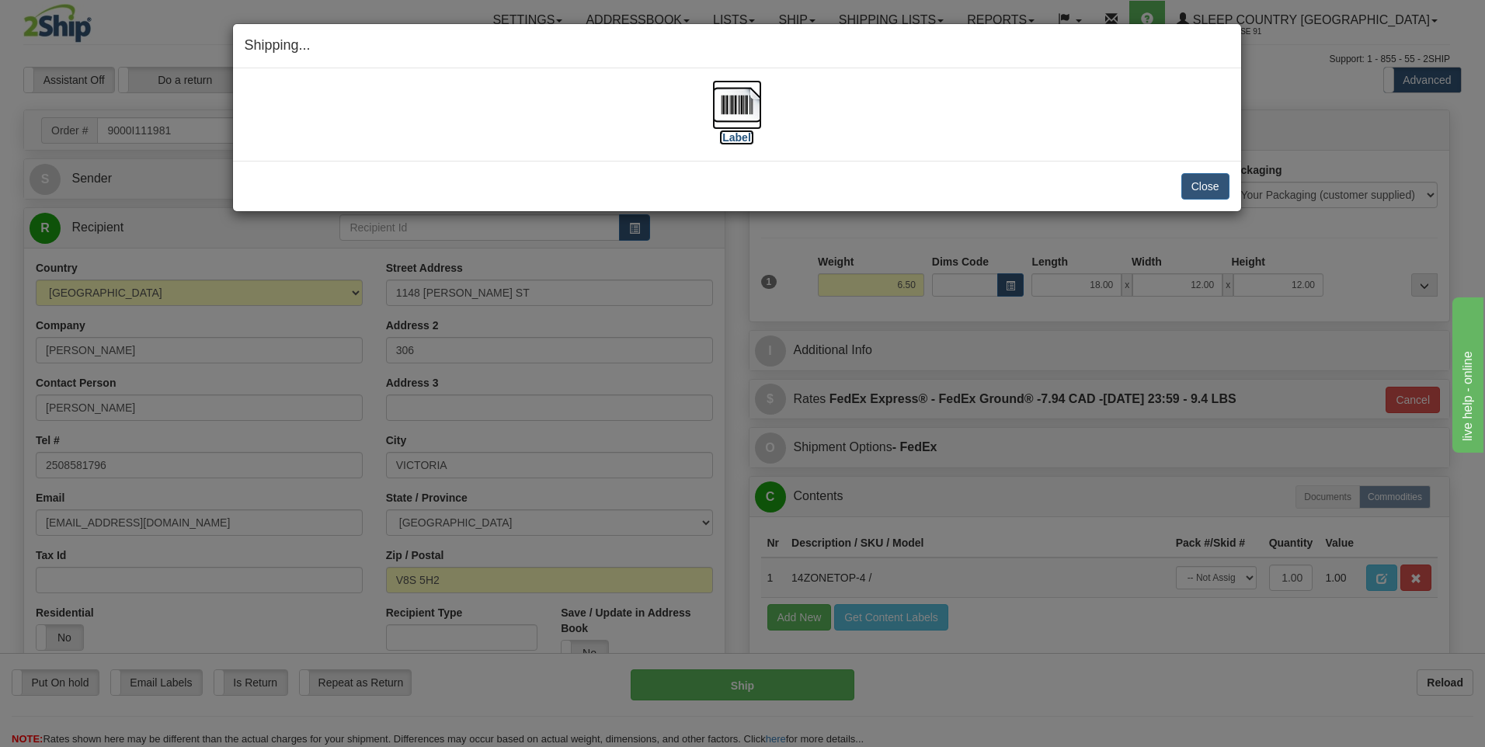
click at [733, 99] on img at bounding box center [737, 105] width 50 height 50
click at [1203, 188] on button "Close" at bounding box center [1205, 186] width 48 height 26
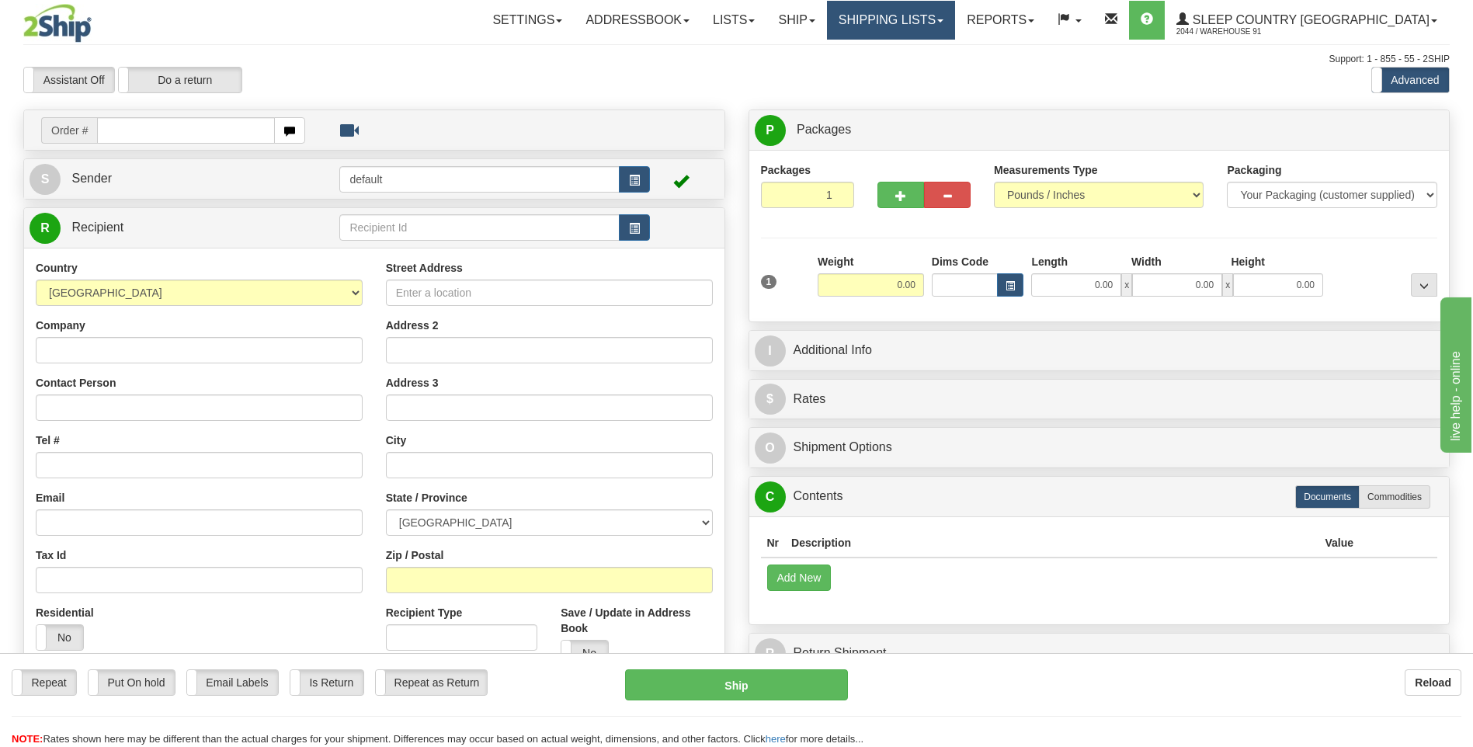
click at [955, 24] on link "Shipping lists" at bounding box center [891, 20] width 128 height 39
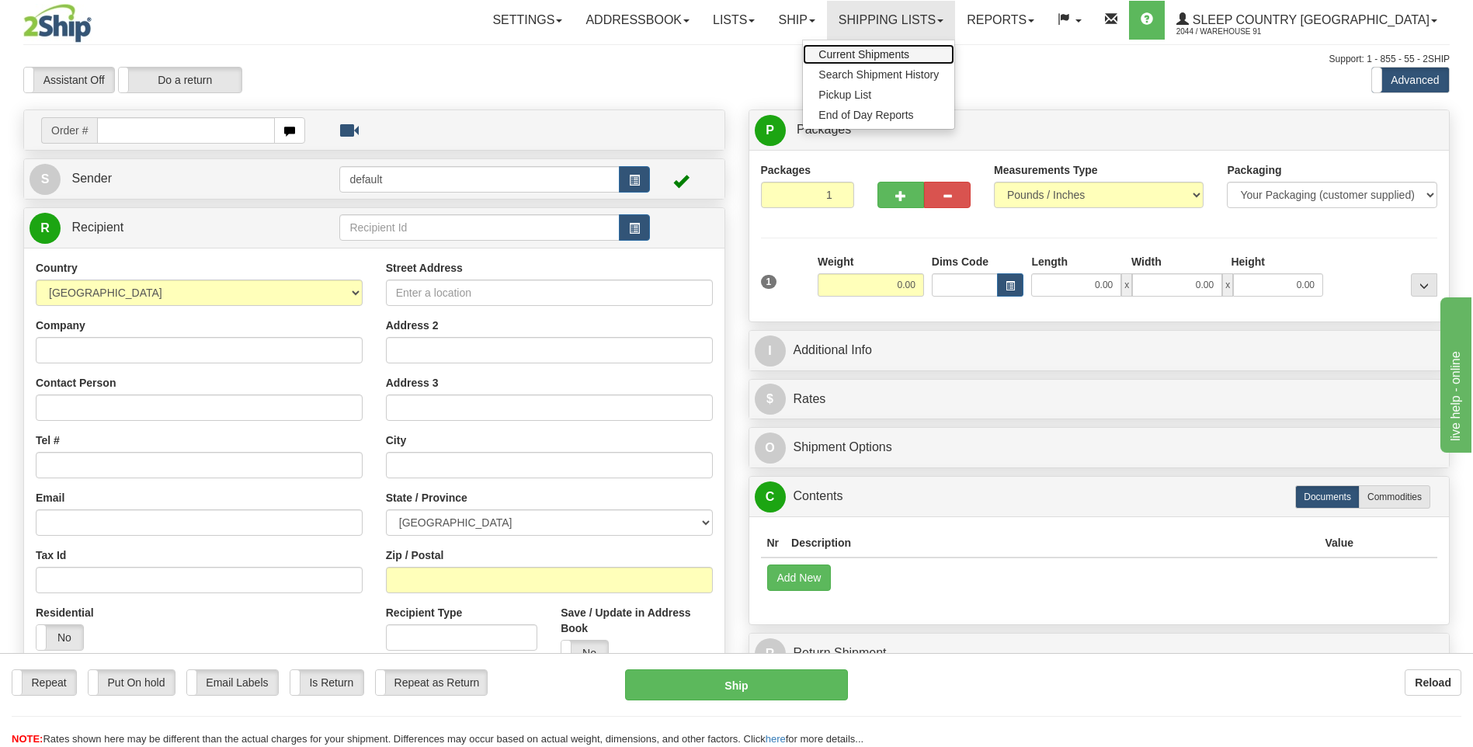
click at [909, 52] on span "Current Shipments" at bounding box center [863, 54] width 91 height 12
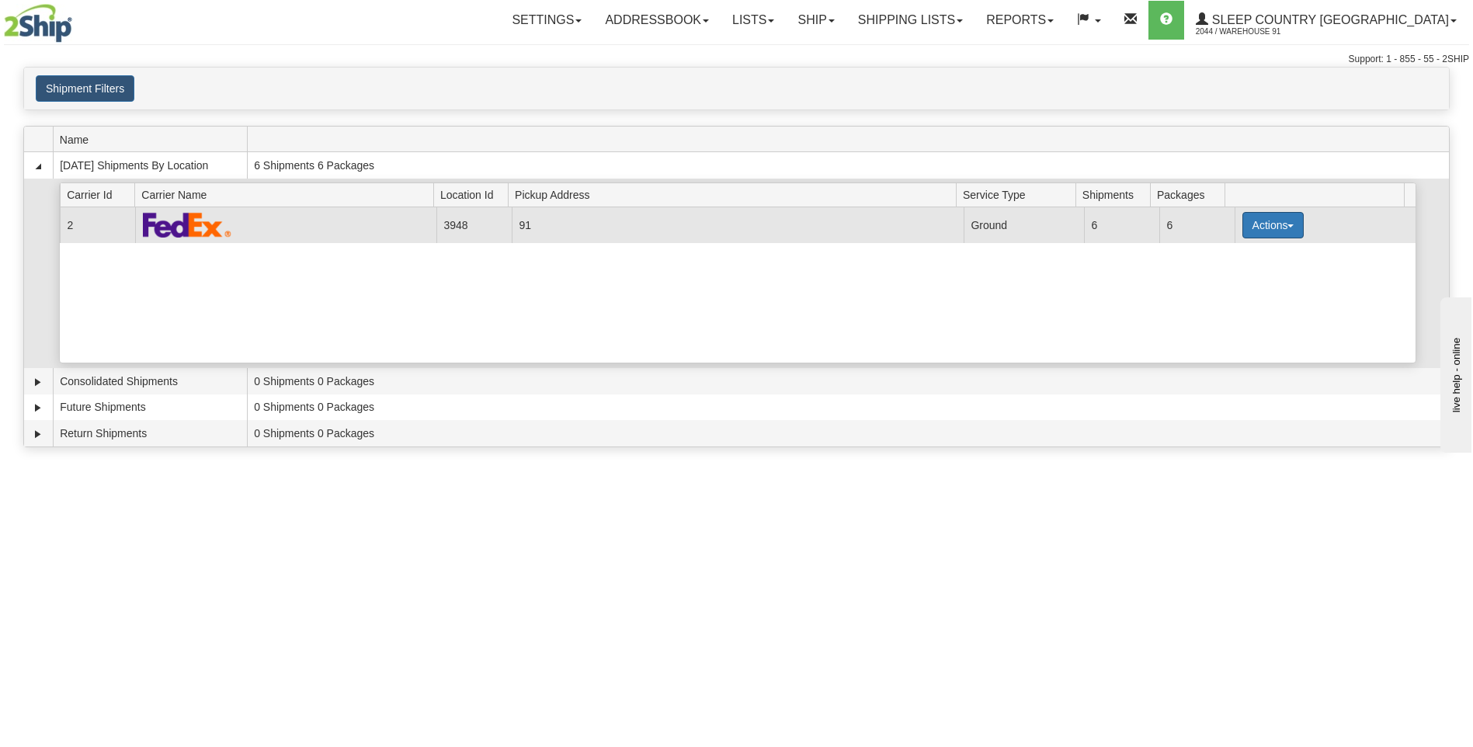
click at [1258, 224] on button "Actions" at bounding box center [1273, 225] width 62 height 26
click at [1224, 280] on span "Close" at bounding box center [1212, 274] width 36 height 11
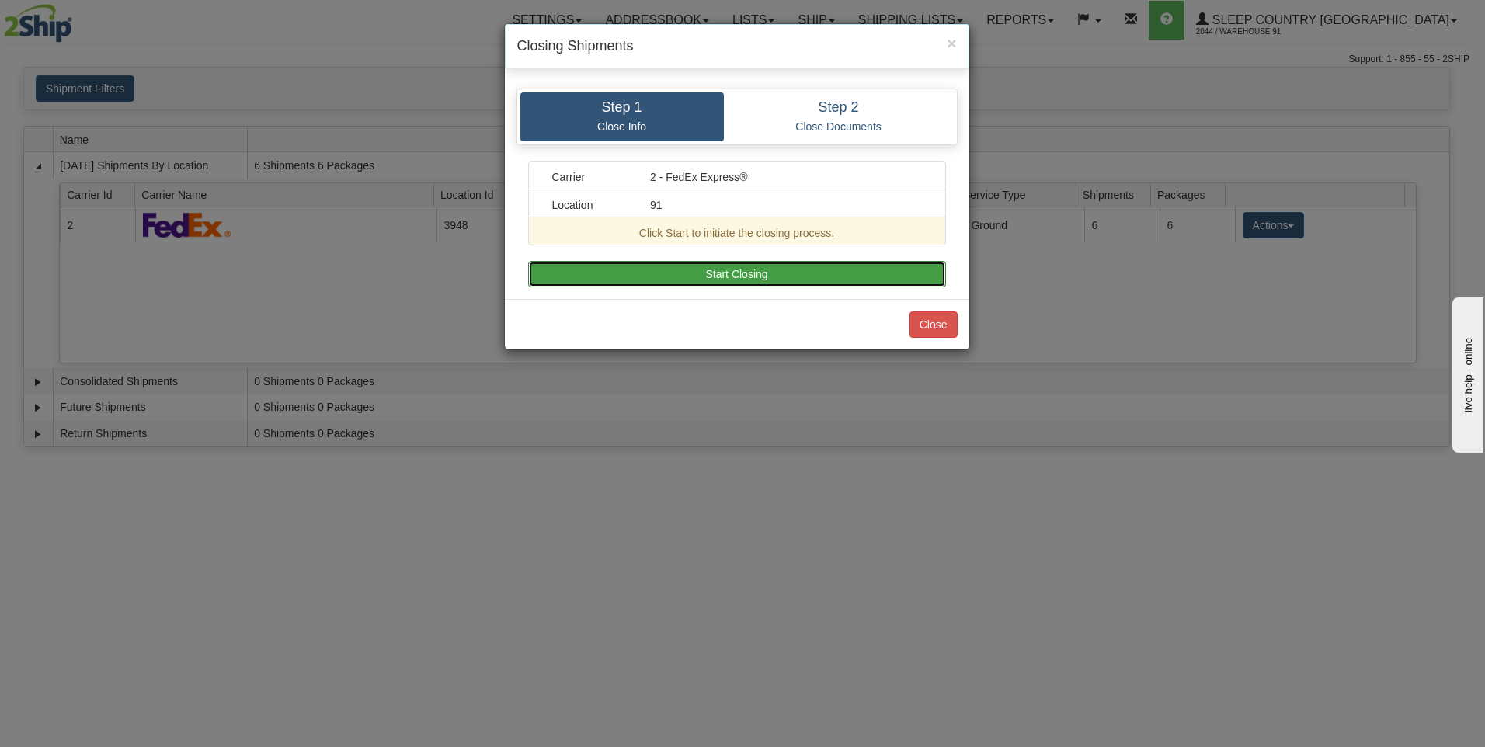
click at [719, 274] on button "Start Closing" at bounding box center [737, 274] width 418 height 26
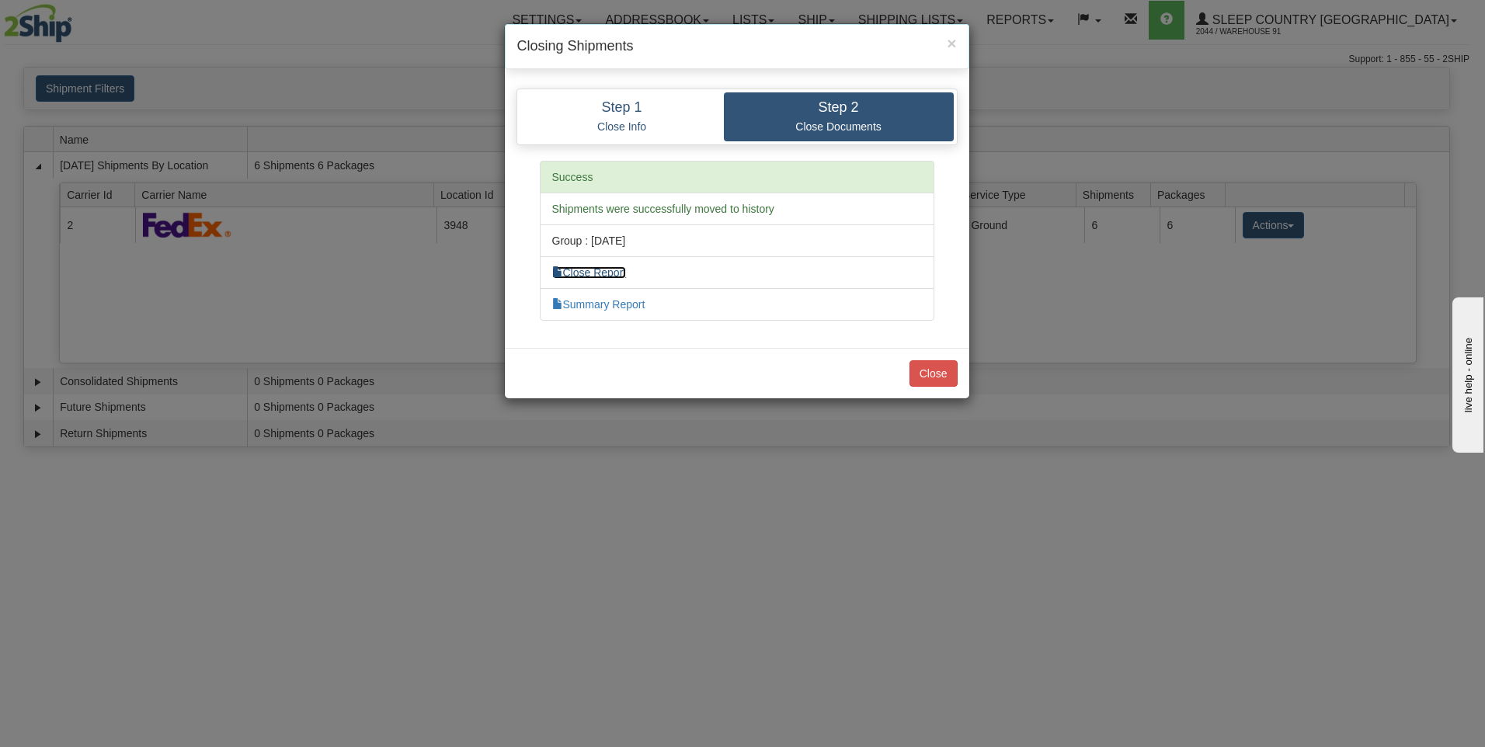
click at [608, 273] on link "Close Report" at bounding box center [589, 272] width 75 height 12
click at [927, 380] on button "Close" at bounding box center [933, 373] width 48 height 26
